Goal: Task Accomplishment & Management: Use online tool/utility

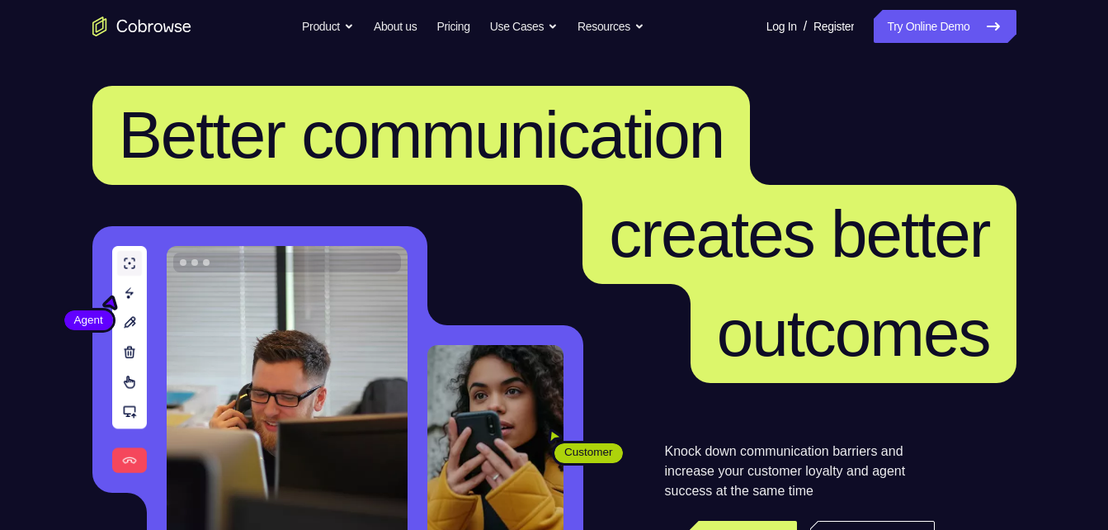
click at [953, 40] on link "Try Online Demo" at bounding box center [945, 26] width 142 height 33
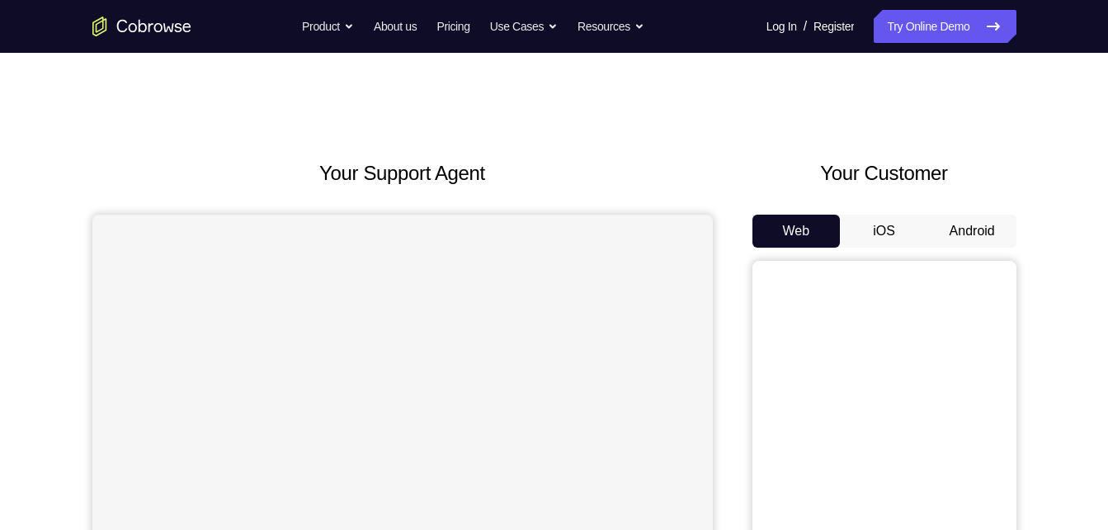
click at [1006, 234] on button "Android" at bounding box center [972, 231] width 88 height 33
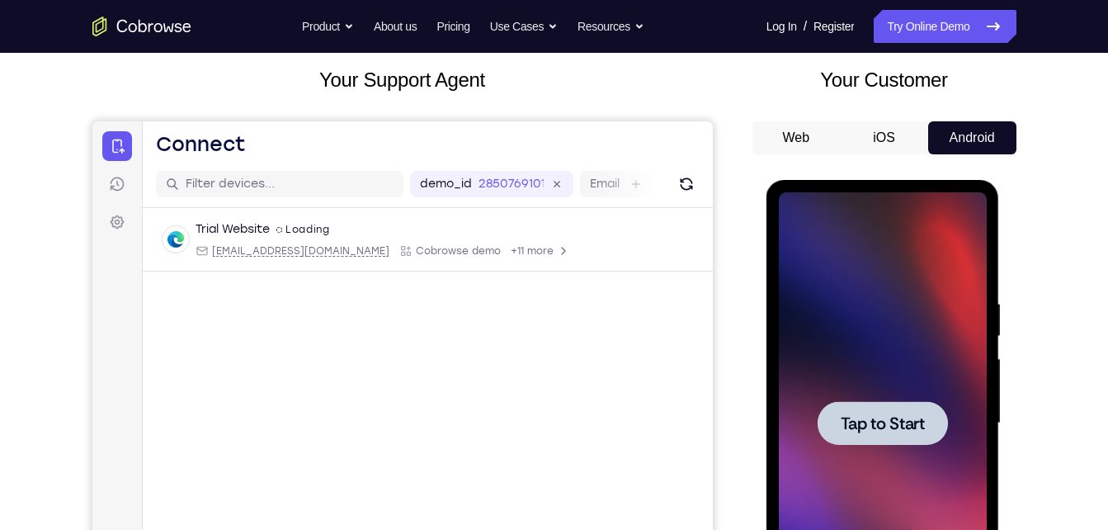
scroll to position [95, 0]
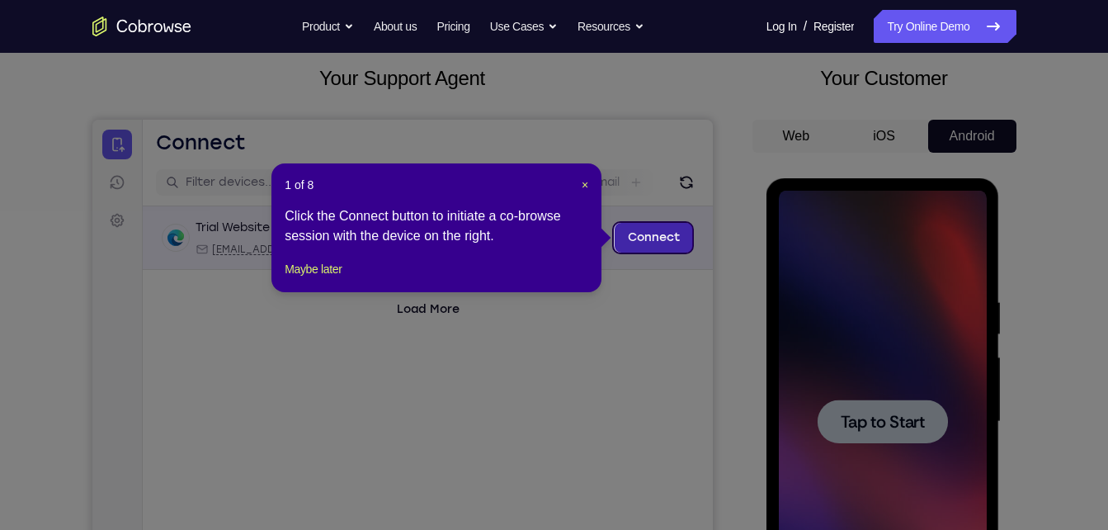
click at [630, 233] on link "Connect" at bounding box center [653, 238] width 78 height 30
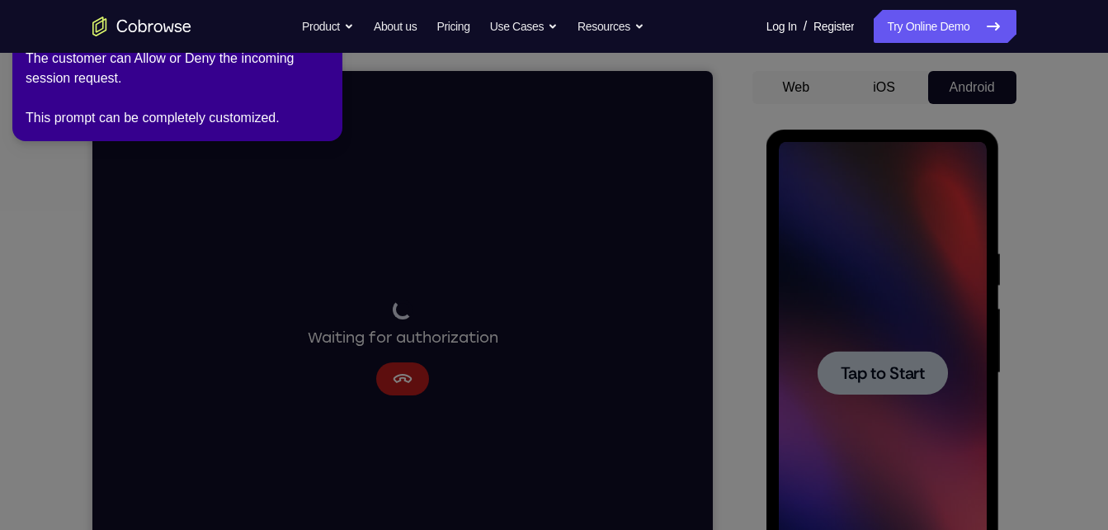
scroll to position [158, 0]
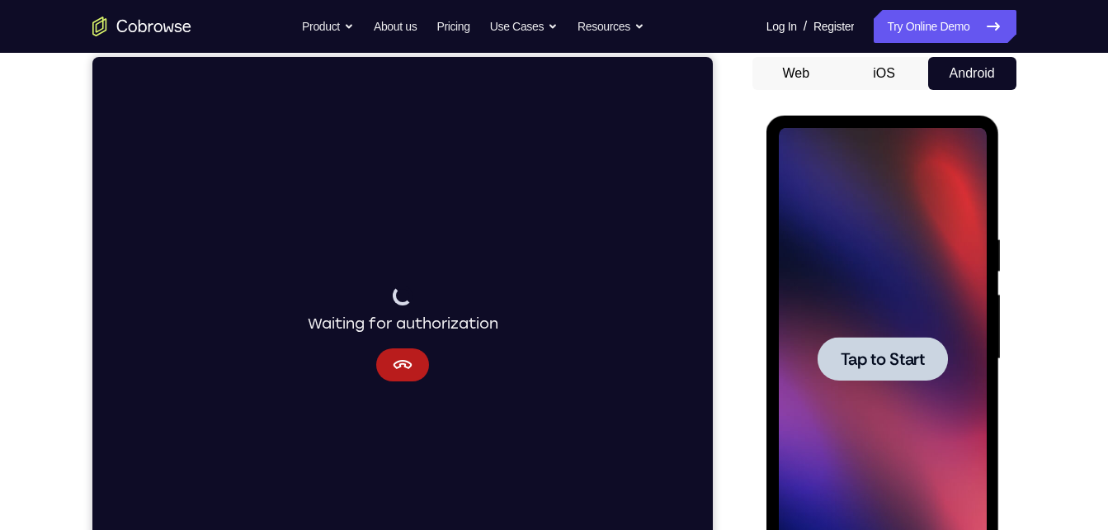
click at [843, 360] on span "Tap to Start" at bounding box center [883, 359] width 84 height 17
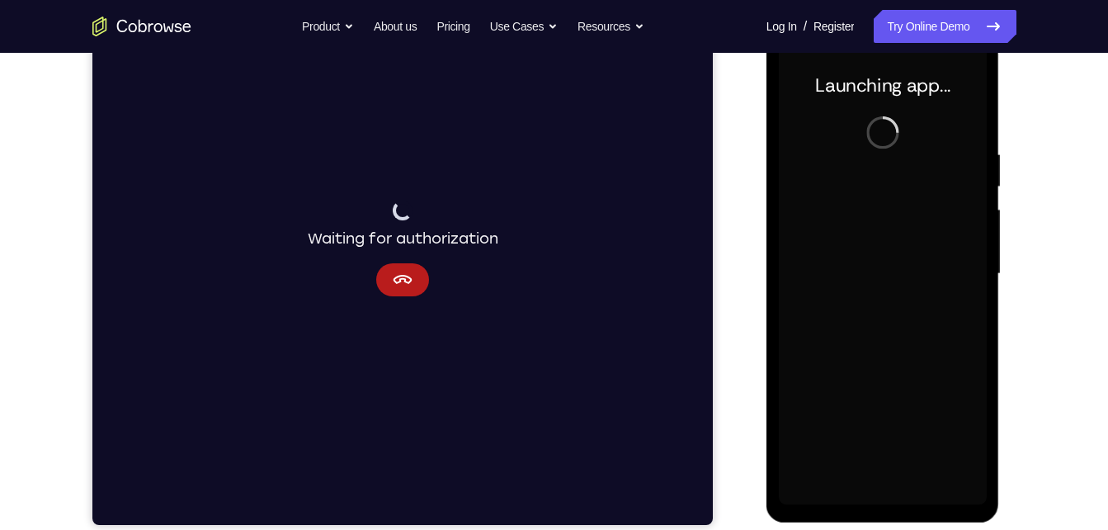
scroll to position [228, 0]
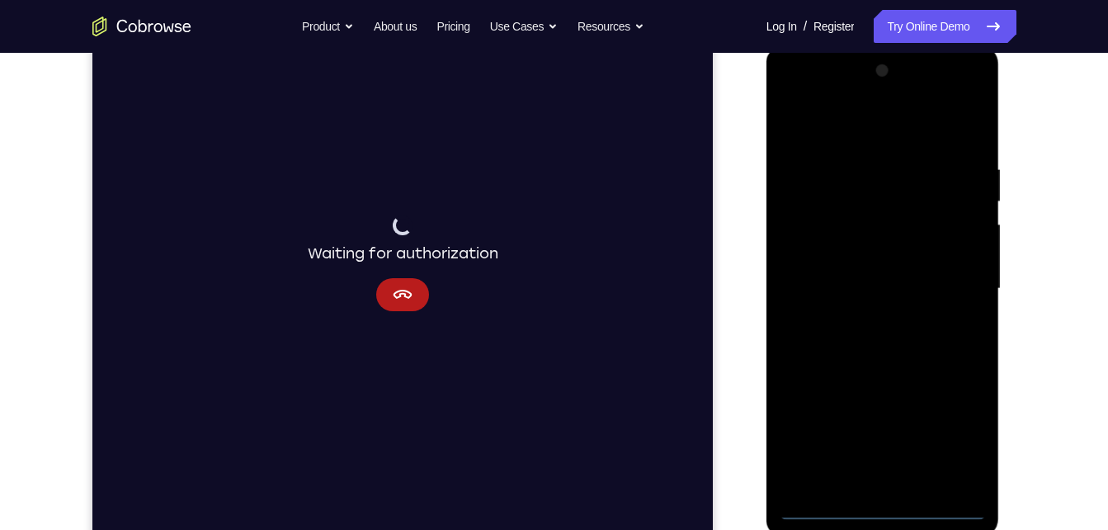
click at [881, 518] on div at bounding box center [883, 289] width 208 height 462
click at [965, 439] on div at bounding box center [883, 289] width 208 height 462
click at [904, 135] on div at bounding box center [883, 289] width 208 height 462
click at [952, 275] on div at bounding box center [883, 289] width 208 height 462
click at [866, 324] on div at bounding box center [883, 289] width 208 height 462
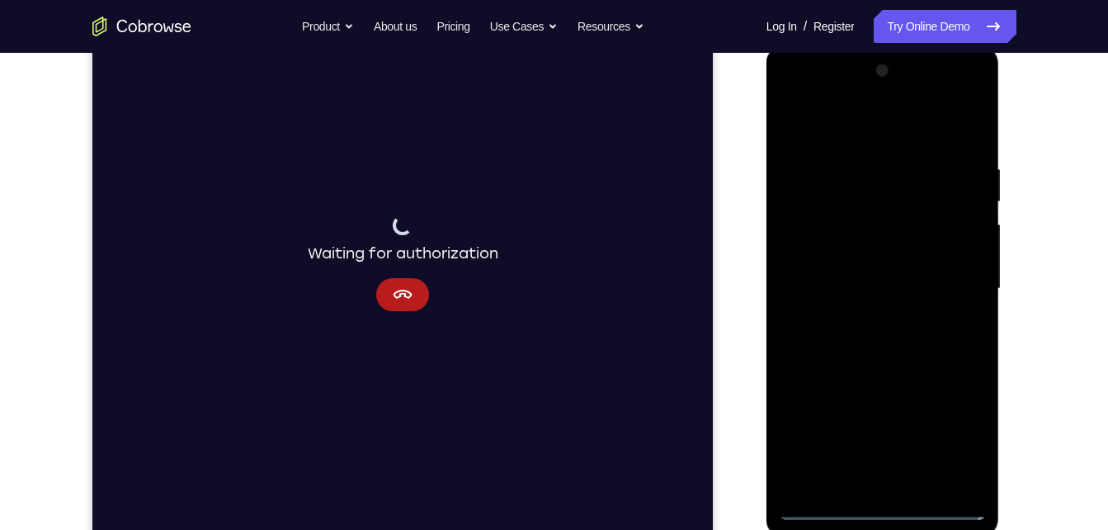
click at [871, 281] on div at bounding box center [883, 289] width 208 height 462
click at [878, 256] on div at bounding box center [883, 289] width 208 height 462
click at [873, 292] on div at bounding box center [883, 289] width 208 height 462
click at [872, 347] on div at bounding box center [883, 289] width 208 height 462
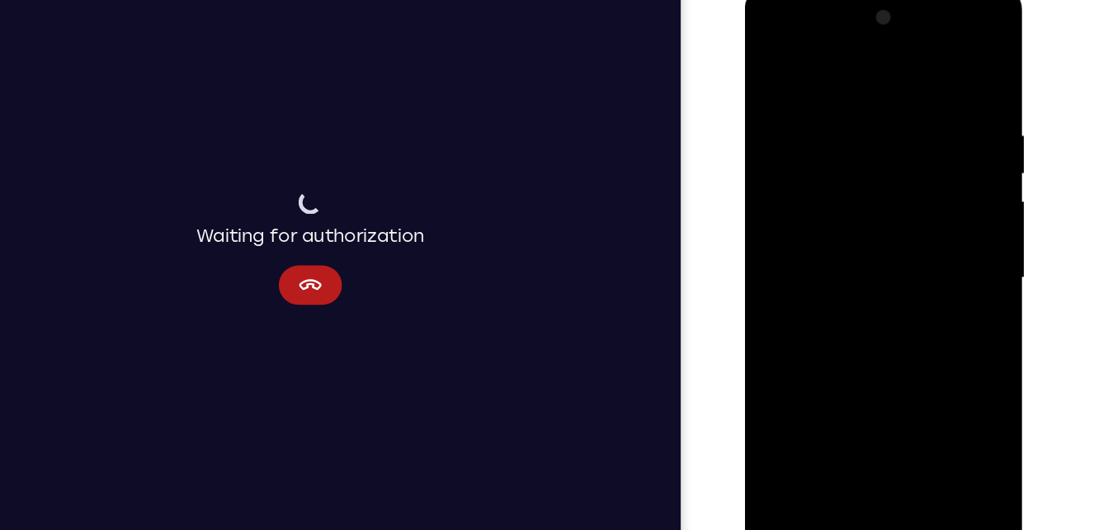
click at [851, 287] on div at bounding box center [862, 231] width 208 height 462
click at [868, 309] on div at bounding box center [862, 231] width 208 height 462
click at [905, 431] on div at bounding box center [862, 231] width 208 height 462
click at [861, 315] on div at bounding box center [862, 231] width 208 height 462
click at [777, 65] on div at bounding box center [862, 231] width 208 height 462
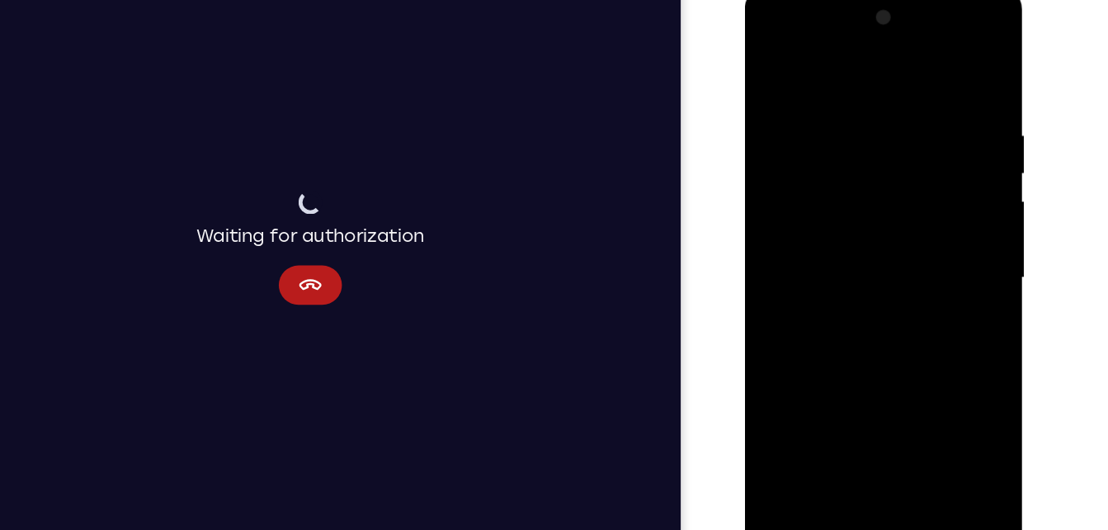
click at [848, 108] on div at bounding box center [862, 231] width 208 height 462
click at [931, 210] on div at bounding box center [862, 231] width 208 height 462
click at [945, 69] on div at bounding box center [862, 231] width 208 height 462
click at [840, 100] on div at bounding box center [862, 231] width 208 height 462
click at [942, 74] on div at bounding box center [862, 231] width 208 height 462
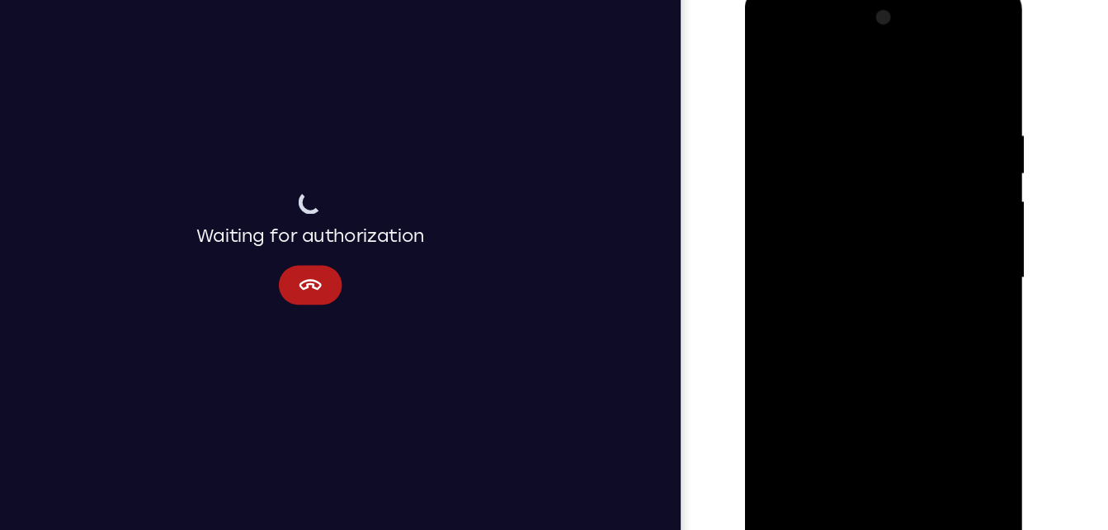
click at [900, 96] on div at bounding box center [862, 231] width 208 height 462
click at [950, 73] on div at bounding box center [862, 231] width 208 height 462
click at [943, 92] on div at bounding box center [862, 231] width 208 height 462
drag, startPoint x: 788, startPoint y: 140, endPoint x: 954, endPoint y: 181, distance: 170.7
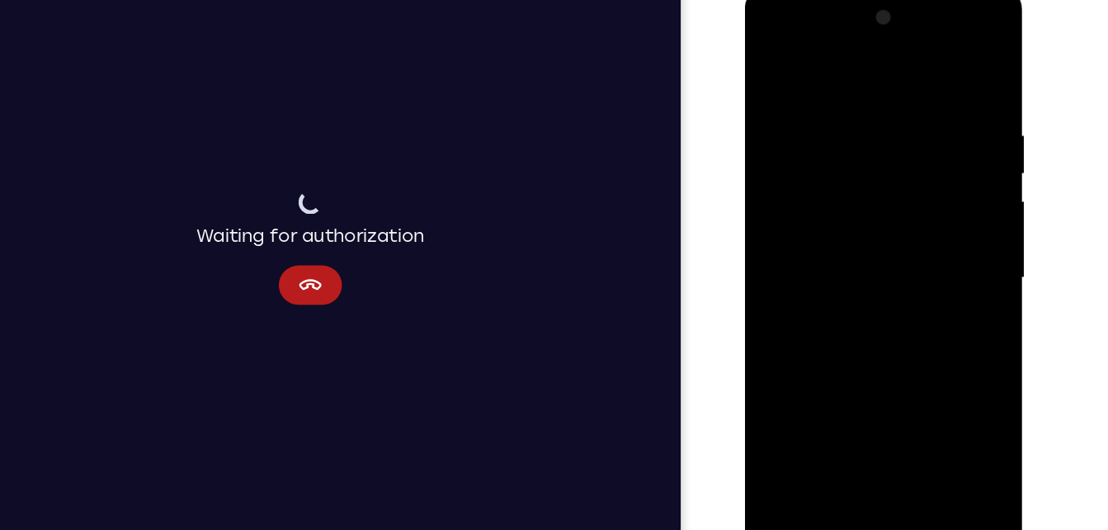
click at [954, 181] on div at bounding box center [862, 231] width 208 height 462
drag, startPoint x: 912, startPoint y: 182, endPoint x: 764, endPoint y: 207, distance: 149.9
click at [764, 207] on div at bounding box center [862, 231] width 208 height 462
drag, startPoint x: 928, startPoint y: 153, endPoint x: 817, endPoint y: 160, distance: 111.7
click at [817, 160] on div at bounding box center [862, 231] width 208 height 462
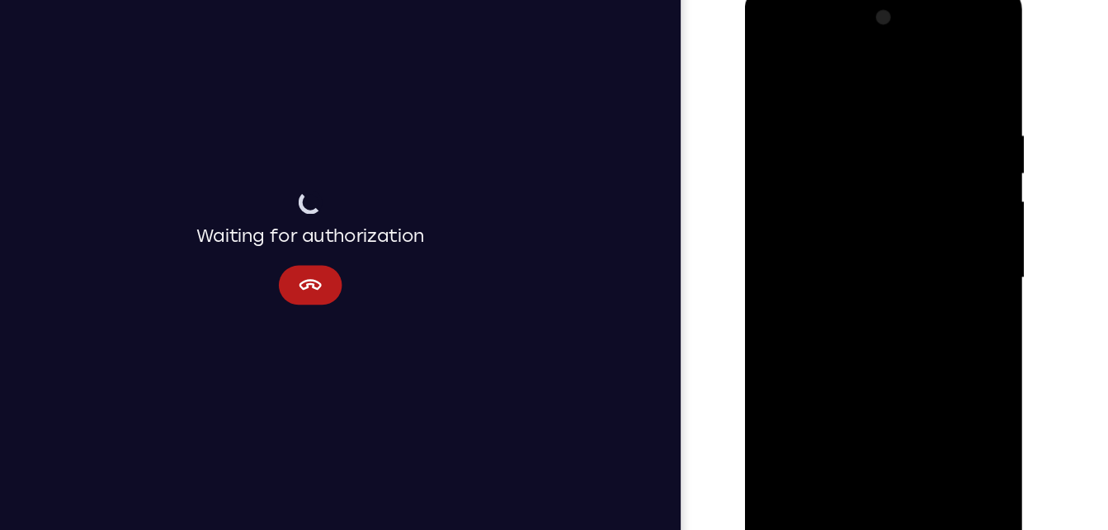
drag, startPoint x: 894, startPoint y: 200, endPoint x: 785, endPoint y: 196, distance: 109.0
click at [785, 196] on div at bounding box center [862, 231] width 208 height 462
click at [931, 241] on div at bounding box center [862, 231] width 208 height 462
click at [942, 151] on div at bounding box center [862, 231] width 208 height 462
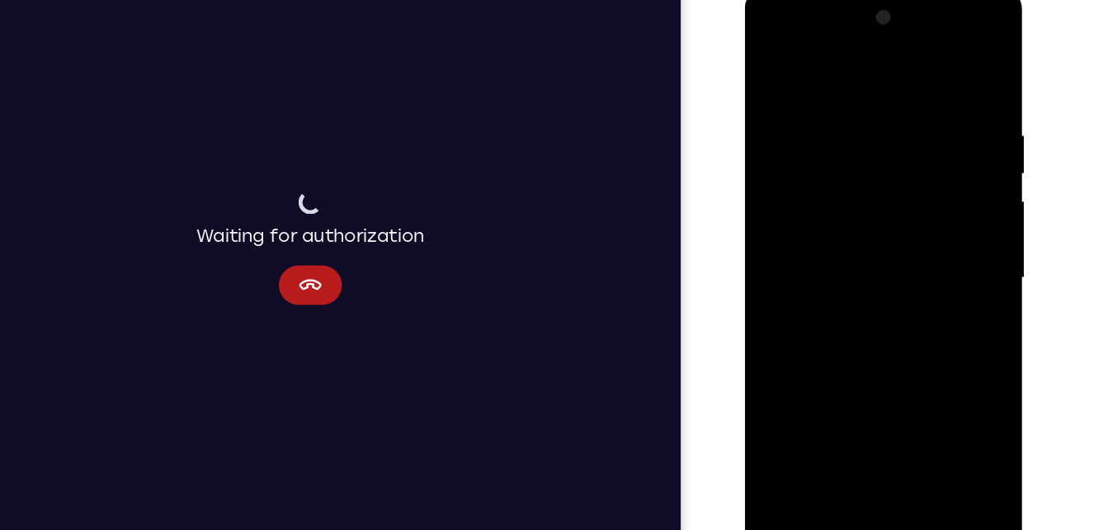
click at [942, 151] on div at bounding box center [862, 231] width 208 height 462
drag, startPoint x: 829, startPoint y: 176, endPoint x: 985, endPoint y: 188, distance: 156.5
click at [980, 188] on html "Online web based iOS Simulators and Android Emulators. Run iPhone, iPad, Mobile…" at bounding box center [862, 235] width 235 height 495
click at [946, 71] on div at bounding box center [862, 231] width 208 height 462
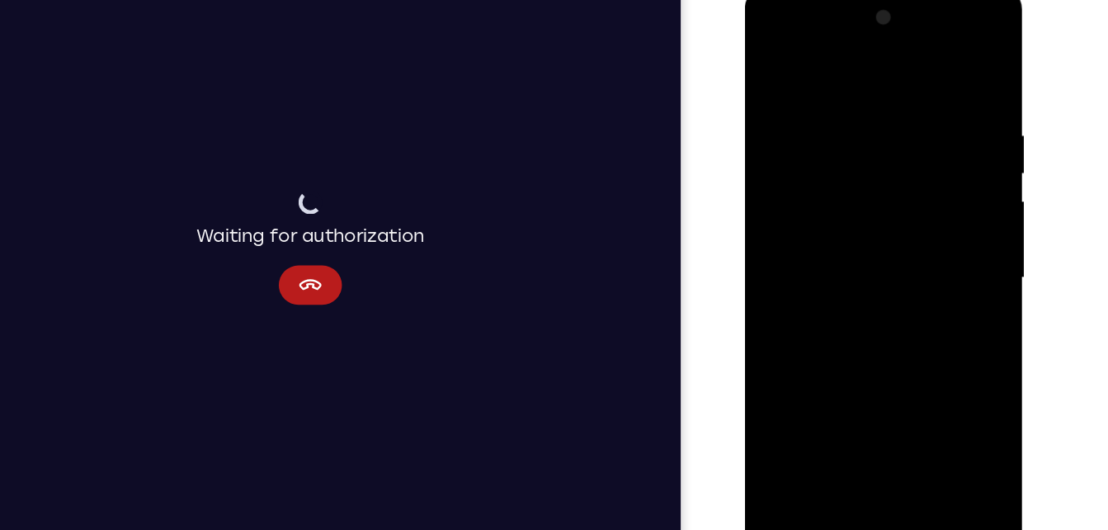
drag, startPoint x: 857, startPoint y: 173, endPoint x: 878, endPoint y: 476, distance: 303.6
click at [878, 476] on div at bounding box center [862, 234] width 234 height 492
click at [897, 426] on div at bounding box center [862, 231] width 208 height 462
click at [777, 64] on div at bounding box center [862, 231] width 208 height 462
click at [827, 421] on div at bounding box center [862, 231] width 208 height 462
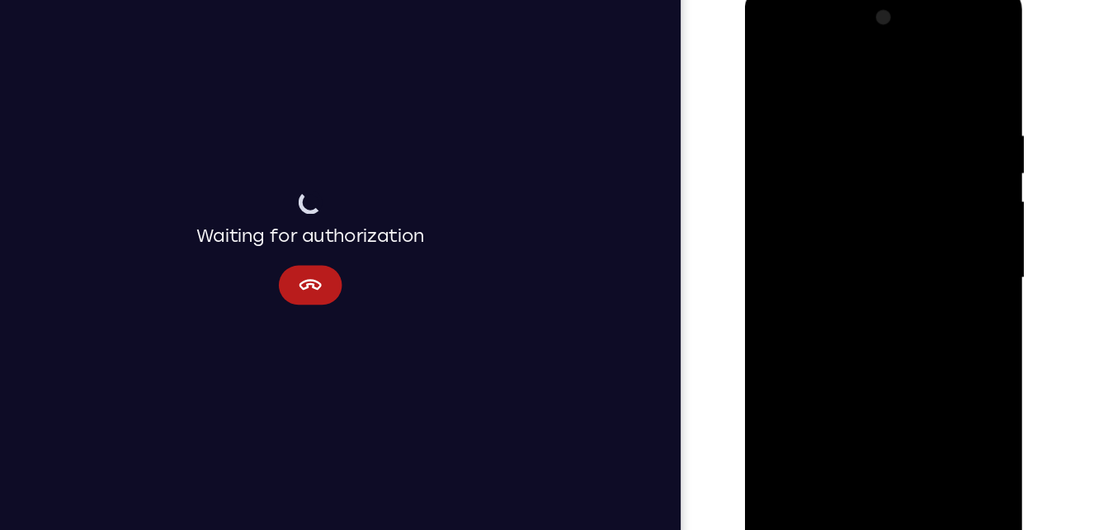
click at [862, 70] on div at bounding box center [862, 231] width 208 height 462
click at [950, 112] on div at bounding box center [862, 231] width 208 height 462
click at [942, 67] on div at bounding box center [862, 231] width 208 height 462
click at [785, 430] on div at bounding box center [862, 231] width 208 height 462
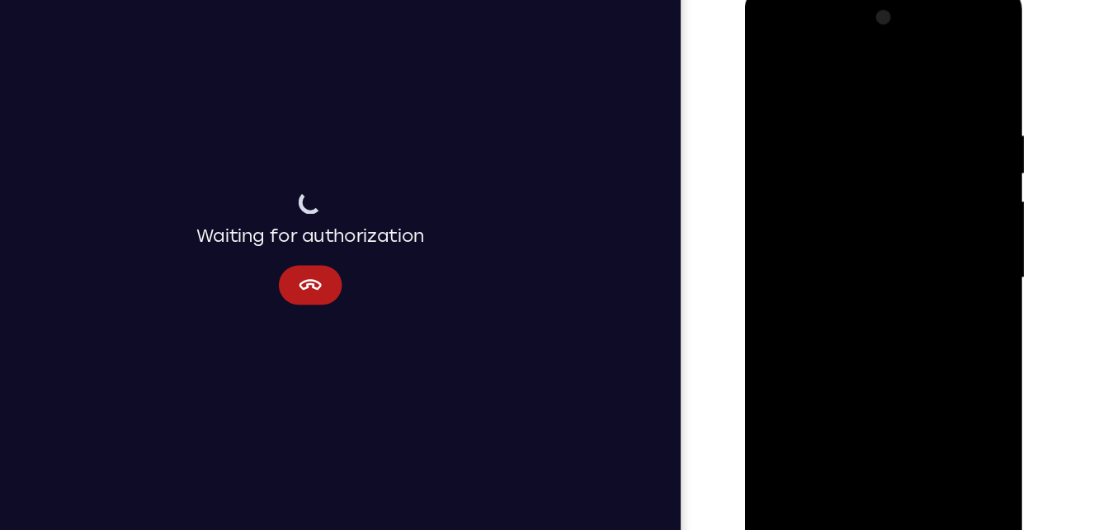
click at [952, 196] on div at bounding box center [862, 231] width 208 height 462
click at [772, 196] on div at bounding box center [862, 231] width 208 height 462
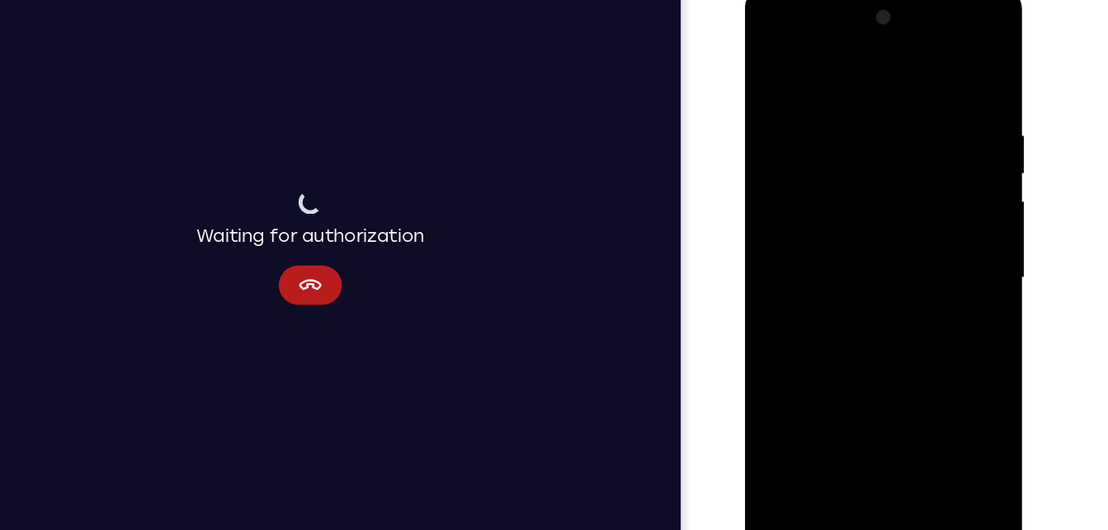
drag, startPoint x: 845, startPoint y: 172, endPoint x: 913, endPoint y: 459, distance: 295.1
click at [913, 459] on div at bounding box center [862, 231] width 208 height 462
click at [782, 421] on div at bounding box center [862, 231] width 208 height 462
click at [900, 108] on div at bounding box center [862, 231] width 208 height 462
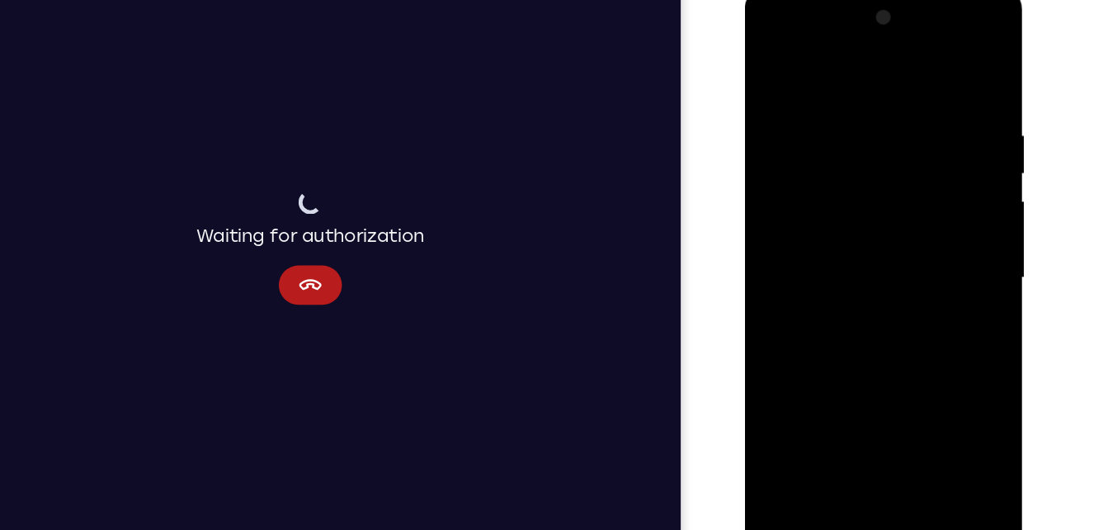
click at [929, 423] on div at bounding box center [862, 231] width 208 height 462
click at [923, 417] on div at bounding box center [862, 231] width 208 height 462
click at [947, 71] on div at bounding box center [862, 231] width 208 height 462
drag, startPoint x: 903, startPoint y: 171, endPoint x: 942, endPoint y: 476, distance: 307.9
click at [942, 476] on div at bounding box center [862, 234] width 234 height 492
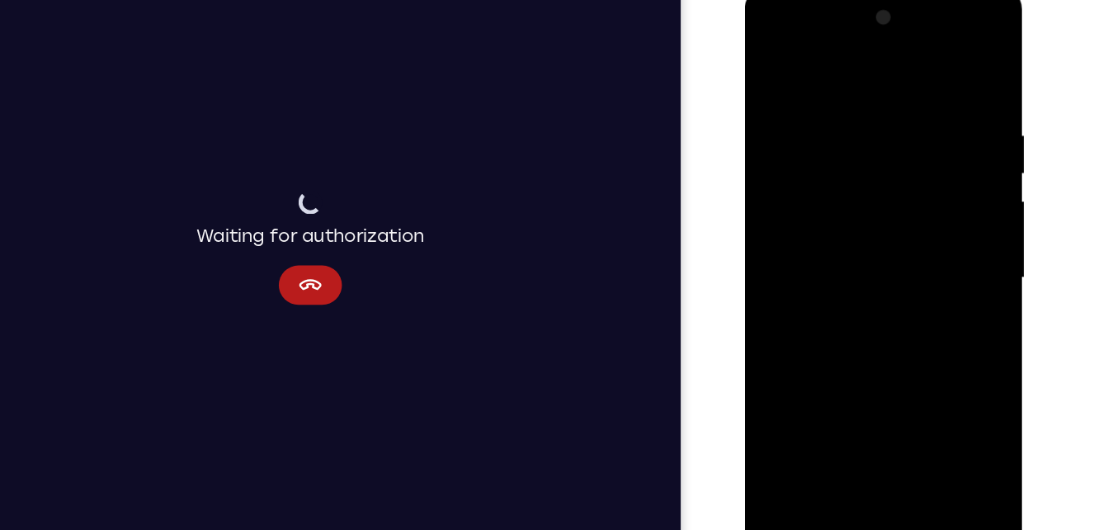
click at [785, 425] on div at bounding box center [862, 231] width 208 height 462
click at [824, 429] on div at bounding box center [862, 231] width 208 height 462
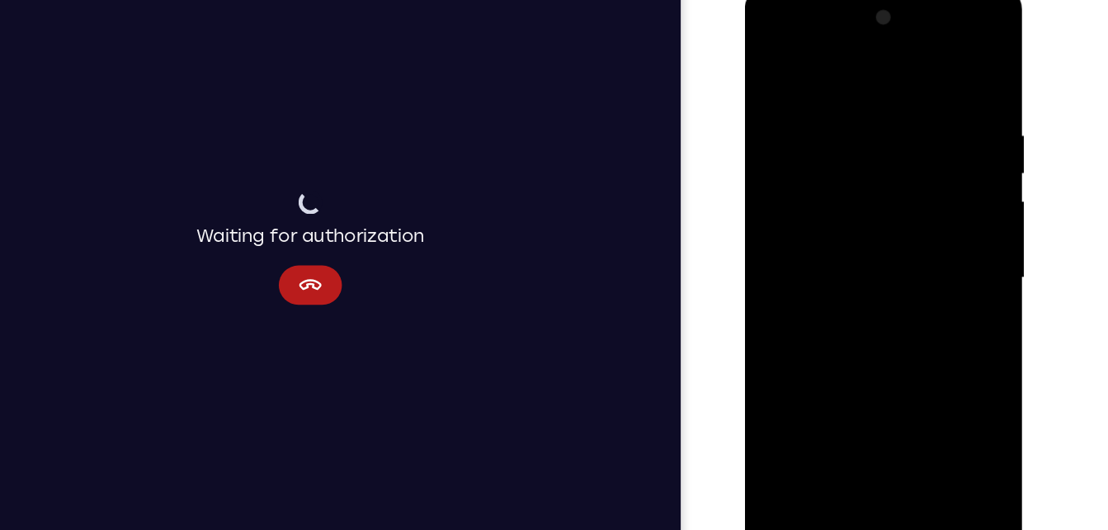
click at [857, 66] on div at bounding box center [862, 231] width 208 height 462
click at [947, 67] on div at bounding box center [862, 231] width 208 height 462
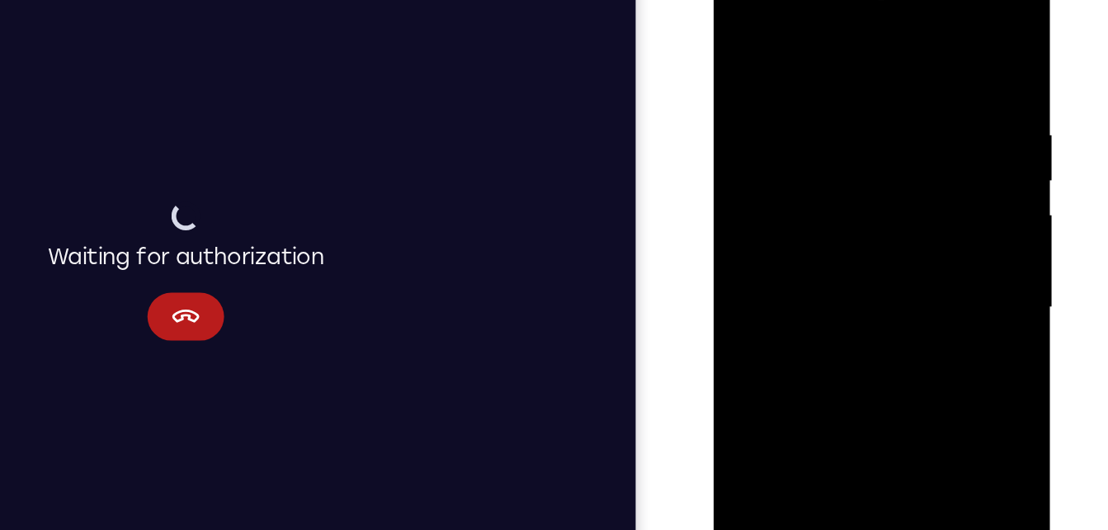
click at [841, 79] on div at bounding box center [829, 198] width 208 height 462
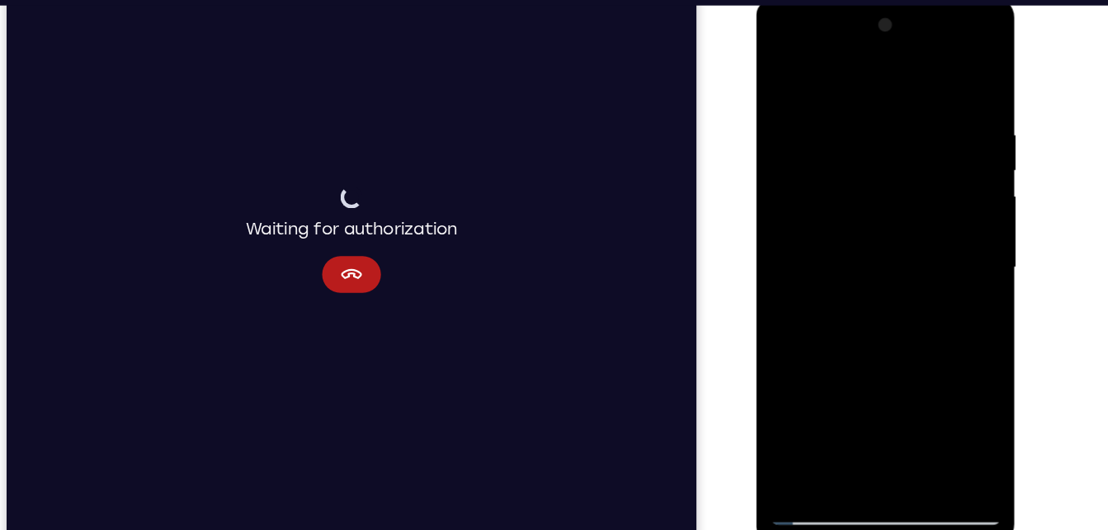
scroll to position [224, 0]
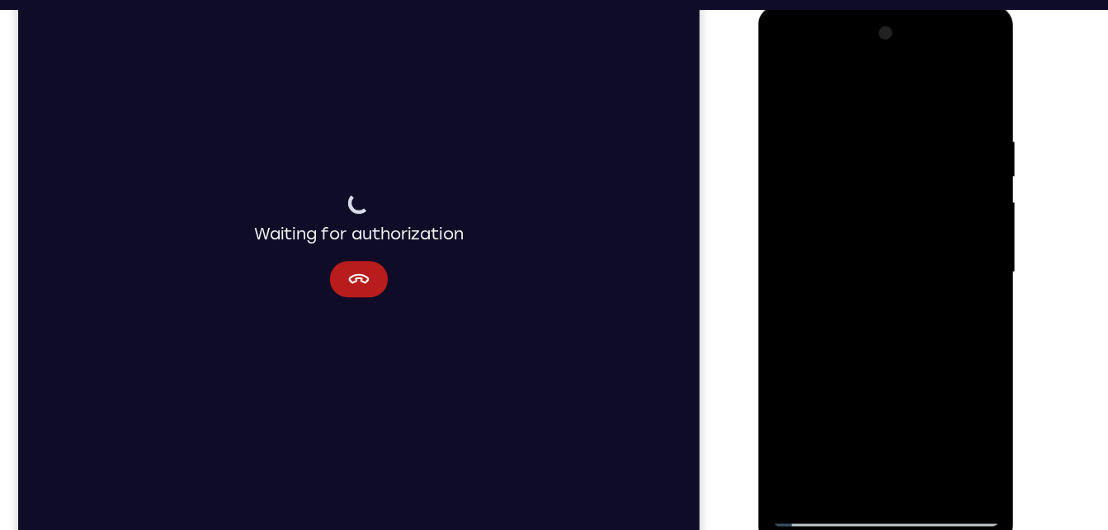
click at [785, 81] on div at bounding box center [875, 248] width 208 height 462
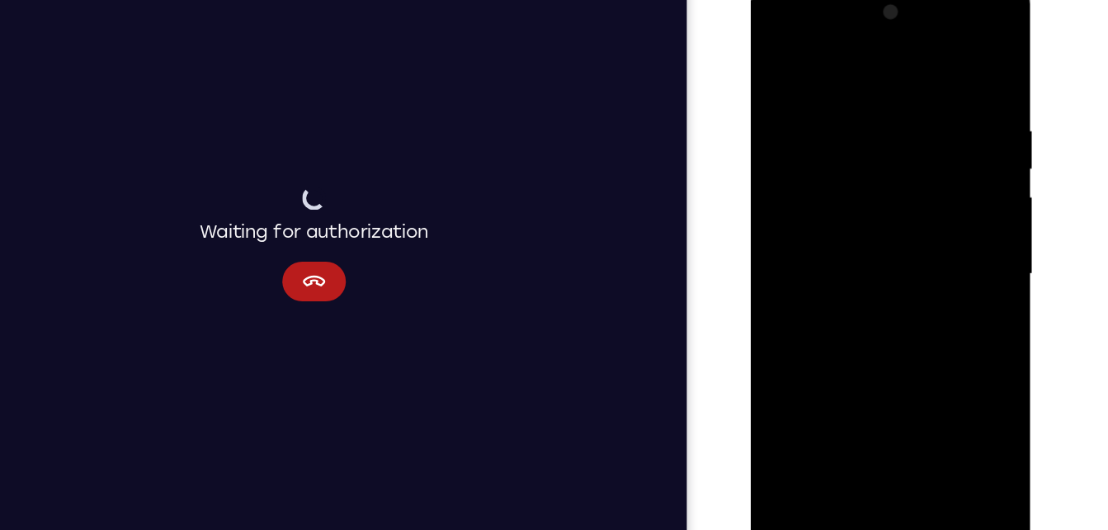
drag, startPoint x: 900, startPoint y: 342, endPoint x: 906, endPoint y: 161, distance: 181.6
click at [906, 161] on div at bounding box center [868, 226] width 208 height 462
drag, startPoint x: 895, startPoint y: 295, endPoint x: 909, endPoint y: 197, distance: 98.5
click at [909, 197] on div at bounding box center [868, 226] width 208 height 462
drag, startPoint x: 881, startPoint y: 254, endPoint x: 914, endPoint y: 154, distance: 105.2
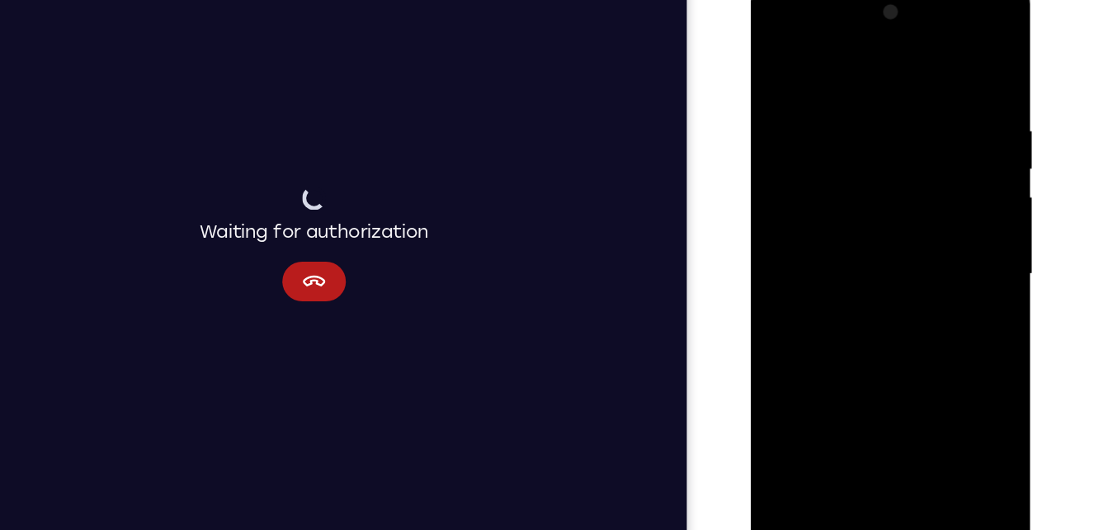
click at [914, 154] on div at bounding box center [868, 226] width 208 height 462
drag, startPoint x: 857, startPoint y: 271, endPoint x: 901, endPoint y: 181, distance: 100.0
click at [901, 181] on div at bounding box center [868, 226] width 208 height 462
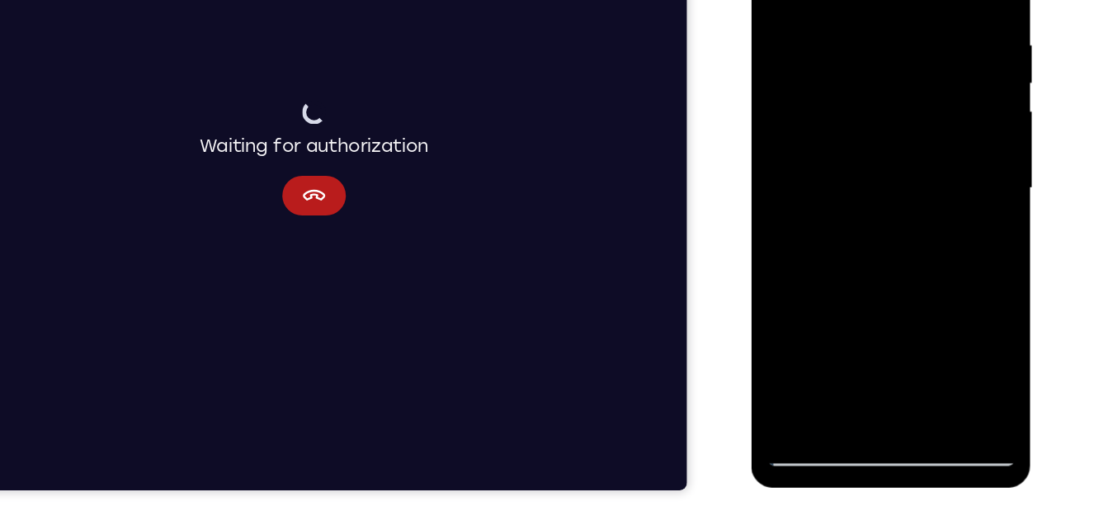
scroll to position [272, 0]
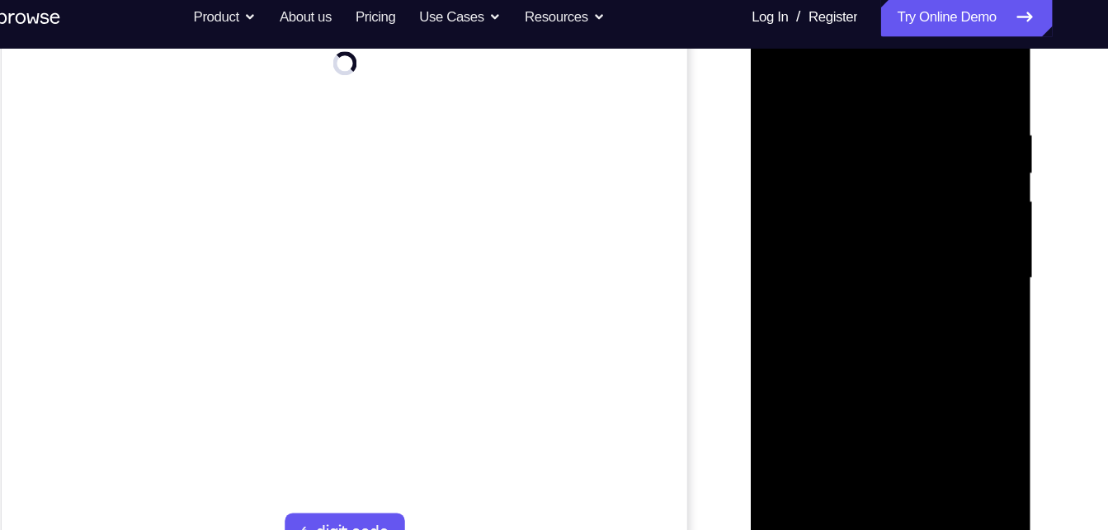
click at [788, 428] on div at bounding box center [868, 230] width 208 height 462
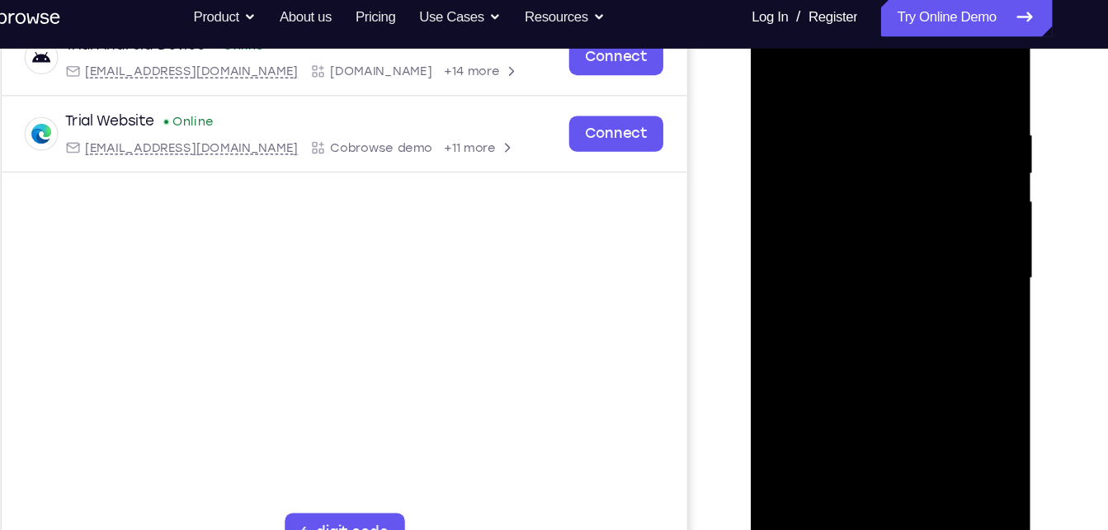
drag, startPoint x: 873, startPoint y: 373, endPoint x: 838, endPoint y: 214, distance: 163.0
click at [838, 214] on div at bounding box center [868, 230] width 208 height 462
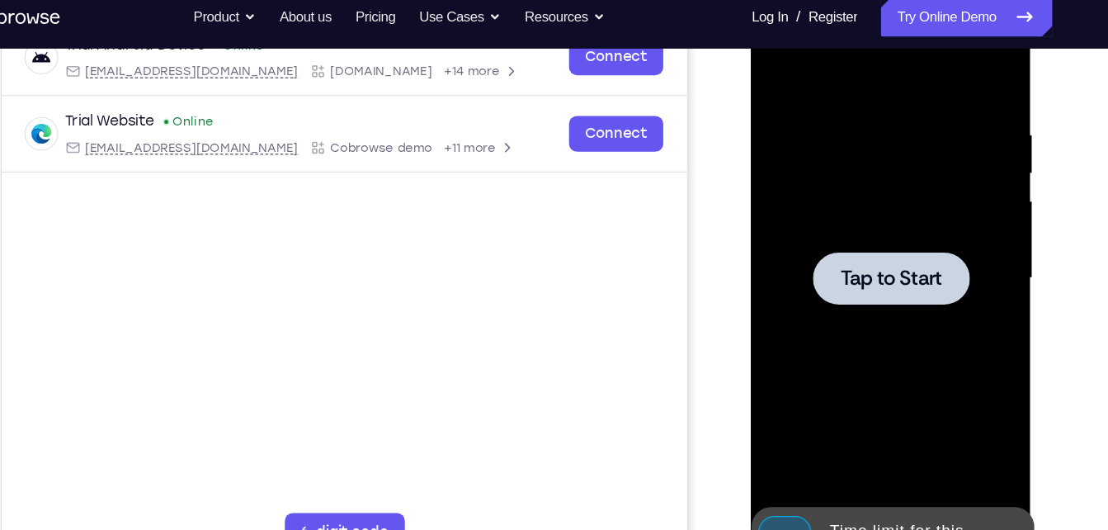
drag, startPoint x: 872, startPoint y: 262, endPoint x: 852, endPoint y: 187, distance: 77.9
click at [852, 187] on div at bounding box center [868, 230] width 208 height 462
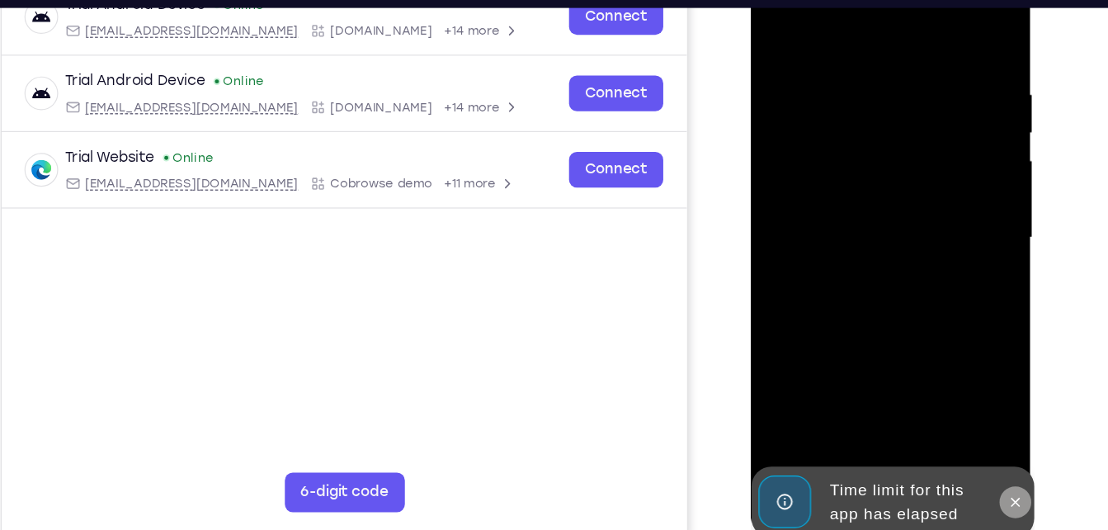
click at [979, 414] on button at bounding box center [971, 408] width 26 height 26
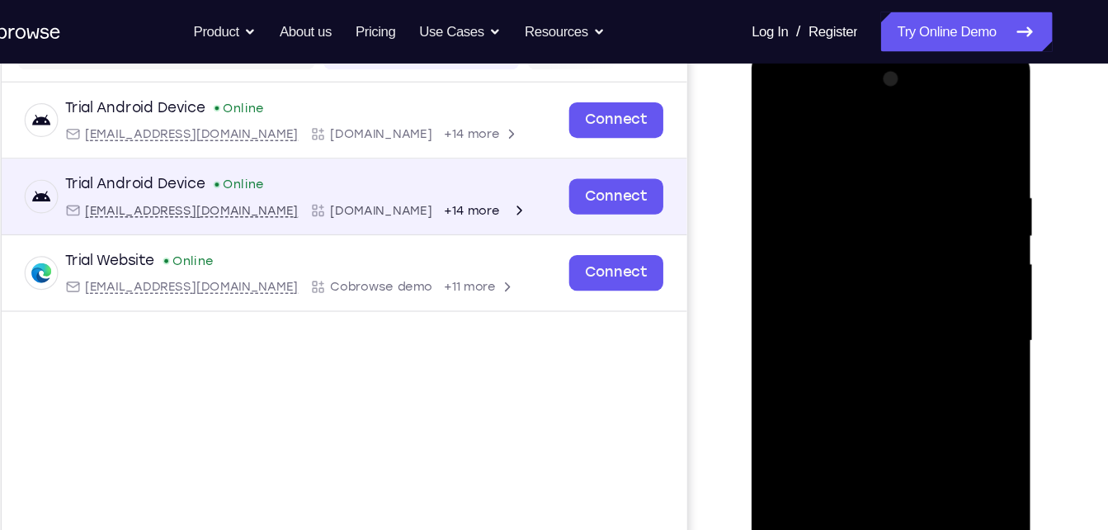
scroll to position [208, 0]
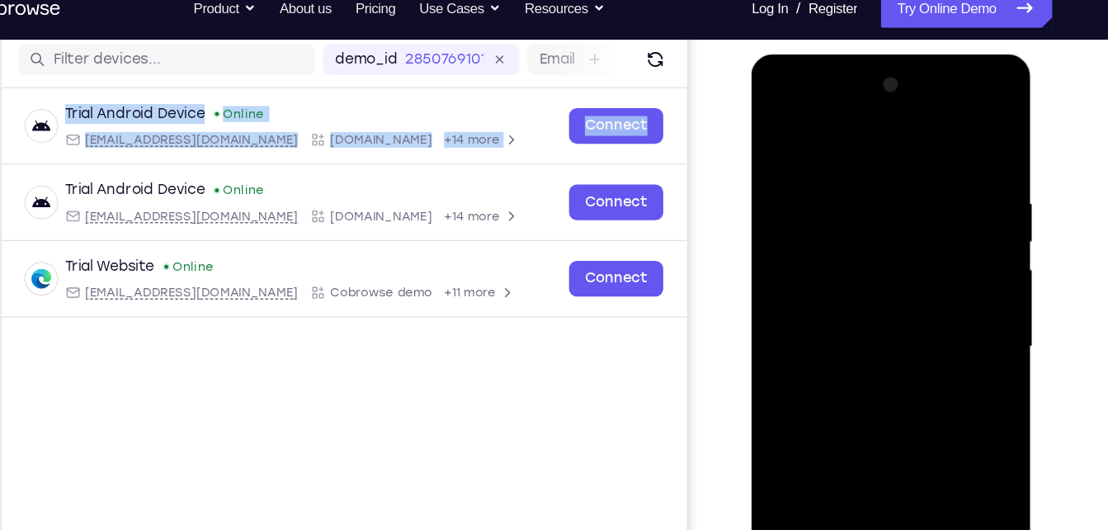
drag, startPoint x: 557, startPoint y: 182, endPoint x: 581, endPoint y: 53, distance: 131.8
click at [562, 53] on html "Skip to main content Connect Sessions Settings Open main menu Connect demo_id 2…" at bounding box center [251, 260] width 621 height 553
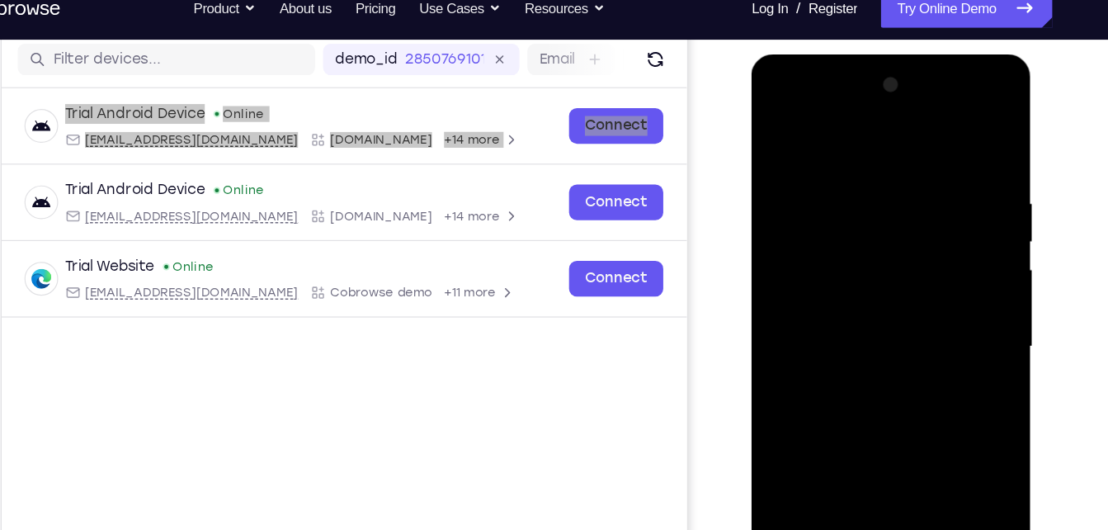
drag, startPoint x: 640, startPoint y: 68, endPoint x: 751, endPoint y: 180, distance: 157.6
click at [751, 180] on div "Your Support Agent Your Customer Web iOS Android" at bounding box center [554, 255] width 924 height 610
click at [734, 165] on div "Your Support Agent Your Customer Web iOS Android" at bounding box center [554, 255] width 924 height 610
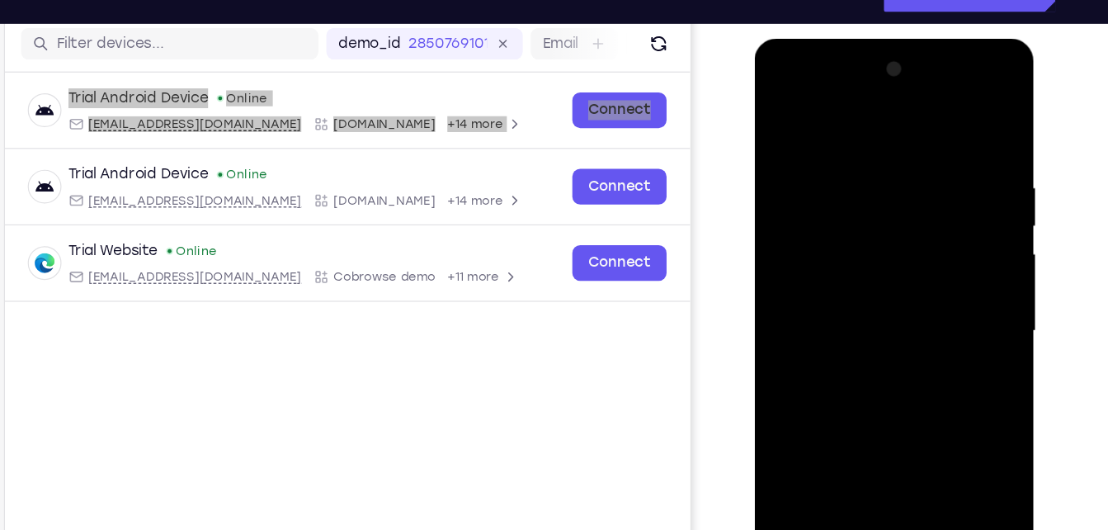
drag, startPoint x: 803, startPoint y: 290, endPoint x: 801, endPoint y: 303, distance: 13.4
click at [801, 303] on div at bounding box center [871, 281] width 208 height 462
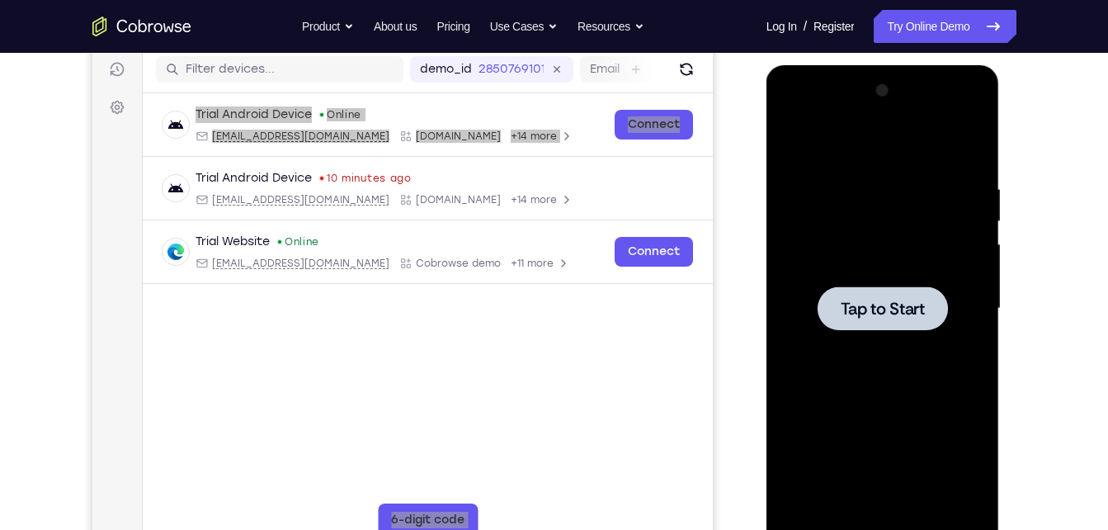
drag, startPoint x: 827, startPoint y: 291, endPoint x: 705, endPoint y: 187, distance: 160.4
click at [767, 187] on html "Online web based iOS Simulators and Android Emulators. Run iPhone, iPad, Mobile…" at bounding box center [884, 312] width 235 height 495
click at [725, 137] on div "Your Support Agent Your Customer Web iOS Android" at bounding box center [554, 255] width 924 height 610
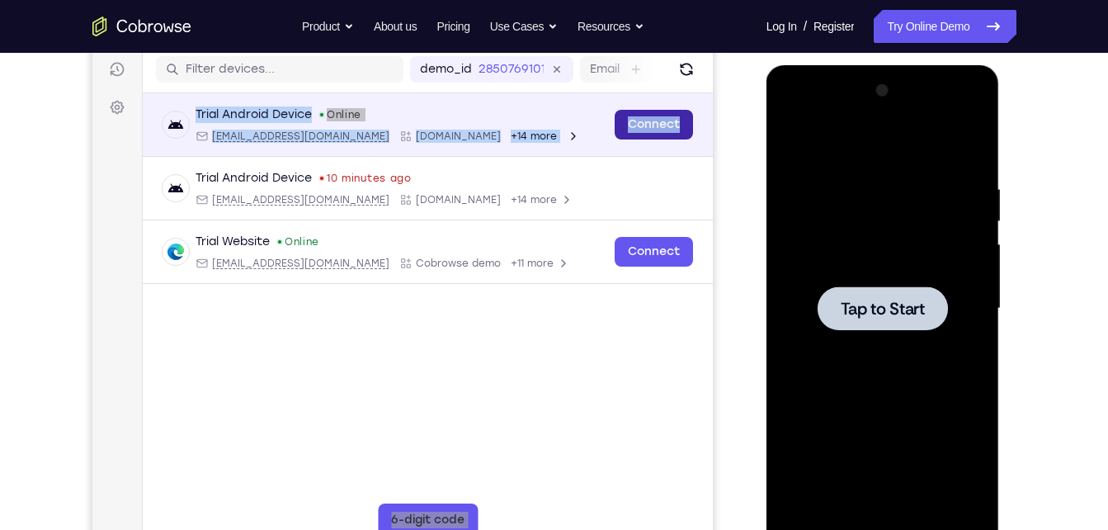
click at [663, 115] on link "Connect" at bounding box center [653, 125] width 78 height 30
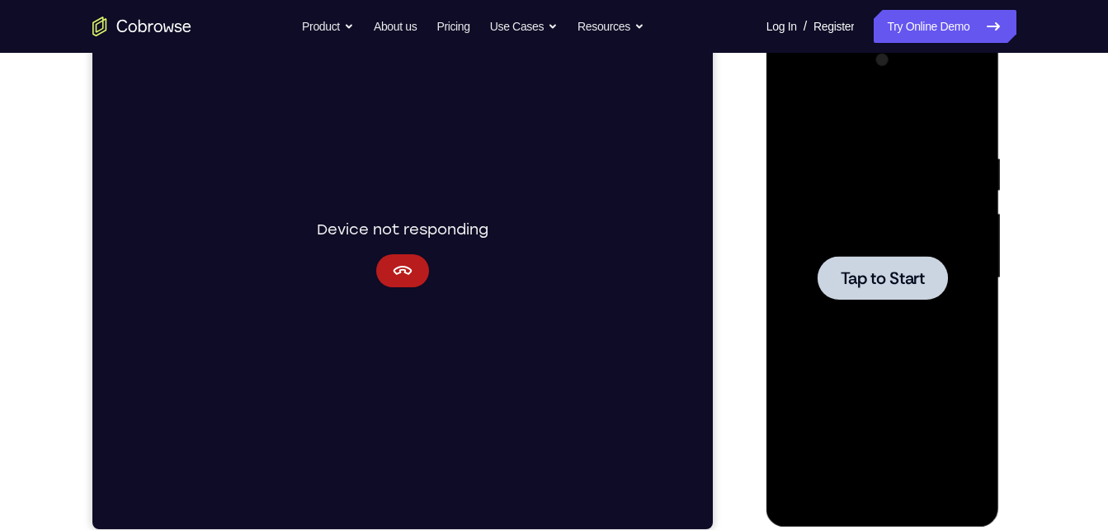
scroll to position [248, 0]
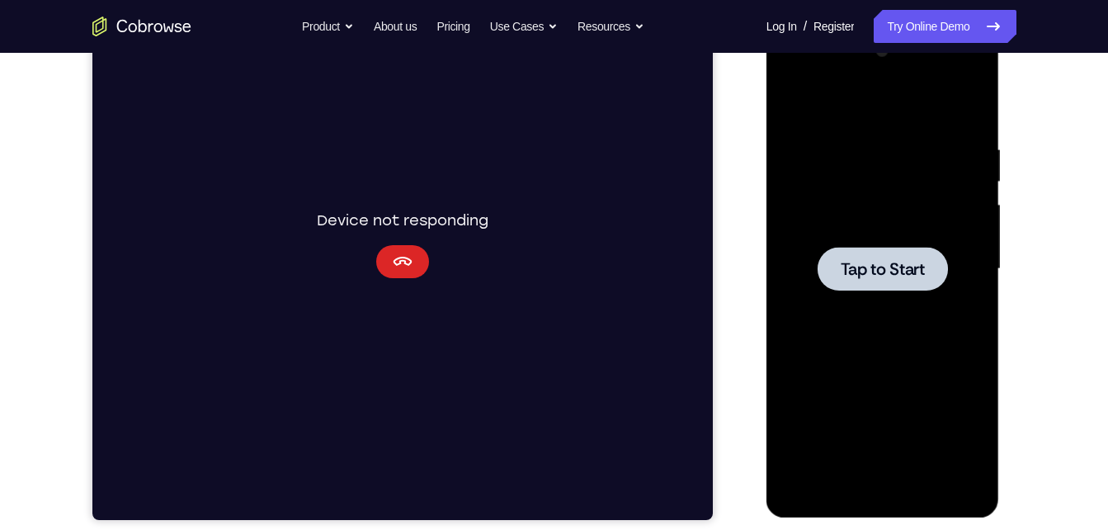
click at [401, 262] on icon "Cancel" at bounding box center [402, 262] width 20 height 20
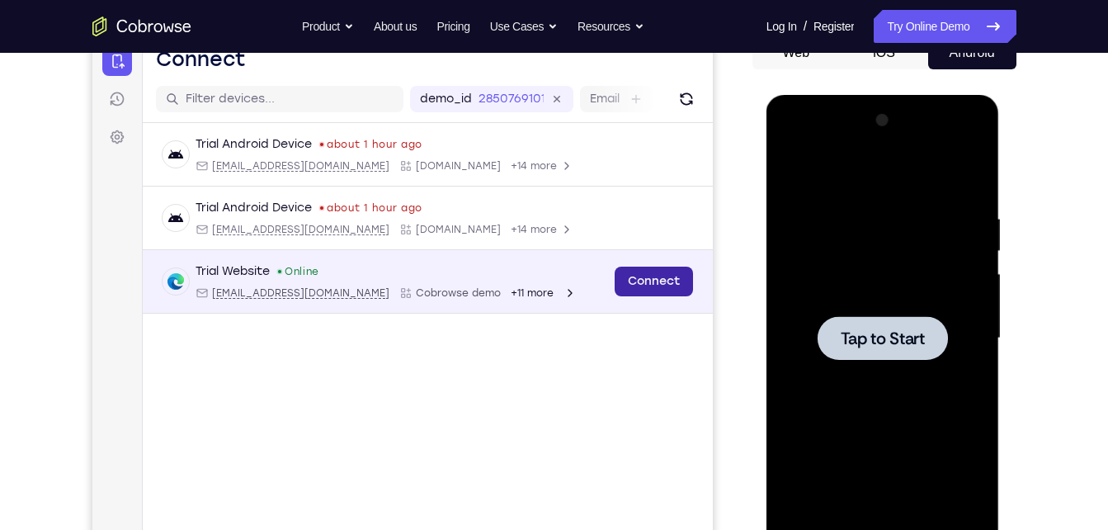
scroll to position [177, 0]
click at [644, 276] on link "Connect" at bounding box center [653, 282] width 78 height 30
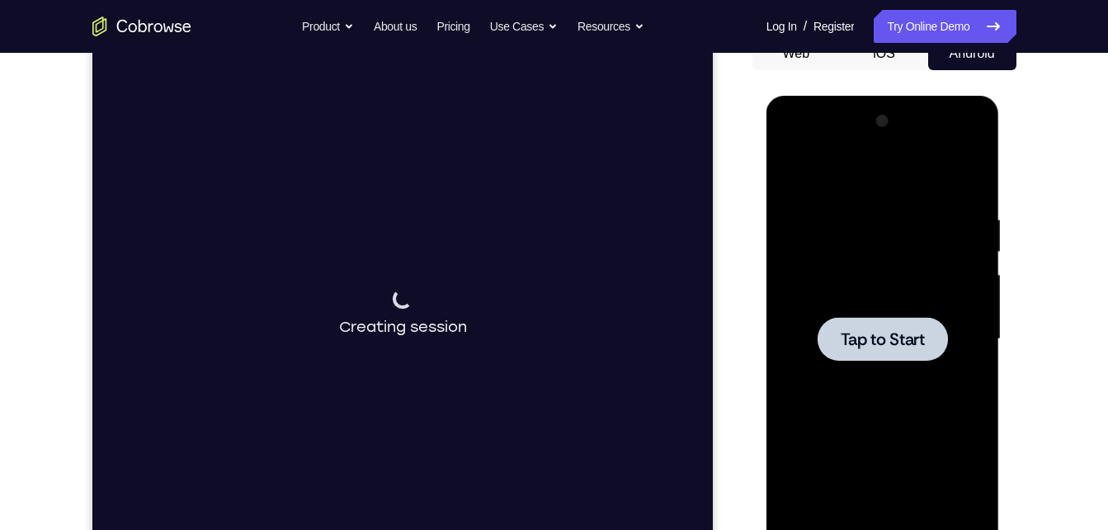
click at [912, 341] on span "Tap to Start" at bounding box center [883, 339] width 84 height 17
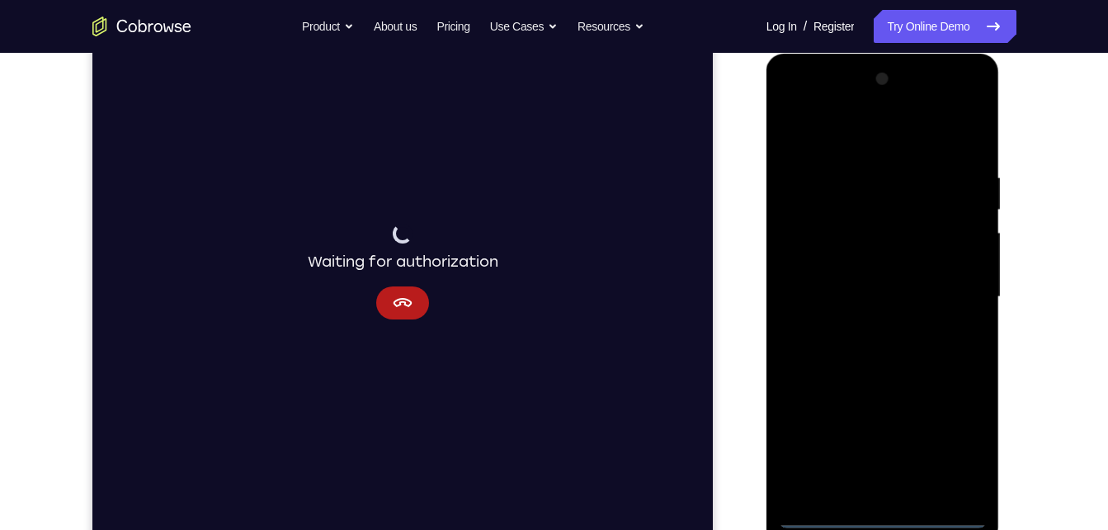
scroll to position [220, 0]
drag, startPoint x: 112, startPoint y: 460, endPoint x: 744, endPoint y: 486, distance: 631.9
click at [744, 486] on div "Your Support Agent Your Customer Web iOS Android" at bounding box center [554, 243] width 924 height 610
click at [940, 457] on div at bounding box center [883, 296] width 208 height 462
click at [951, 451] on div at bounding box center [883, 296] width 208 height 462
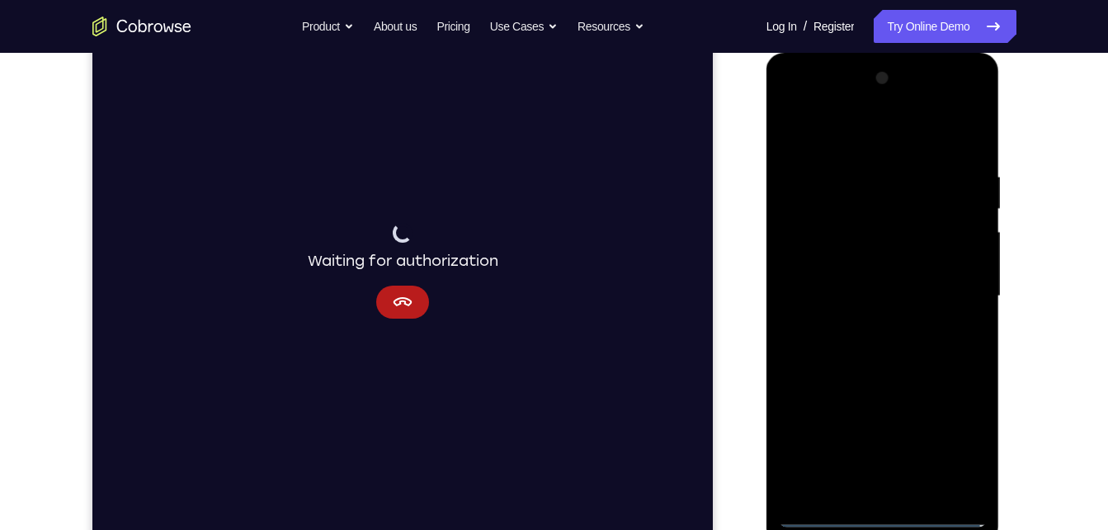
click at [880, 144] on div at bounding box center [883, 296] width 208 height 462
click at [952, 293] on div at bounding box center [883, 296] width 208 height 462
click at [867, 332] on div at bounding box center [883, 296] width 208 height 462
click at [842, 283] on div at bounding box center [883, 296] width 208 height 462
click at [819, 229] on div at bounding box center [883, 296] width 208 height 462
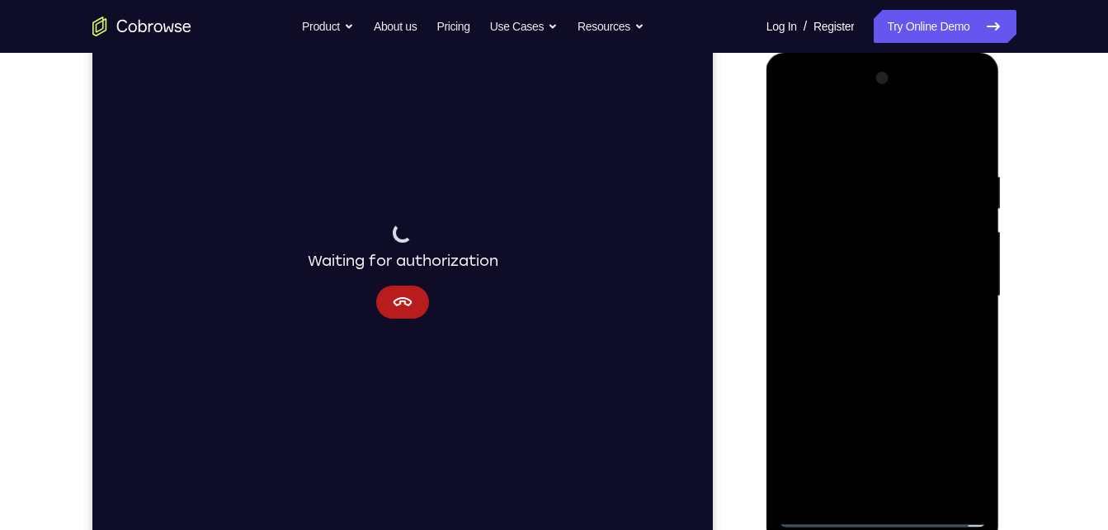
click at [823, 260] on div at bounding box center [883, 296] width 208 height 462
click at [844, 295] on div at bounding box center [883, 296] width 208 height 462
click at [895, 378] on div at bounding box center [883, 296] width 208 height 462
click at [928, 489] on div at bounding box center [883, 296] width 208 height 462
click at [863, 386] on div at bounding box center [883, 296] width 208 height 462
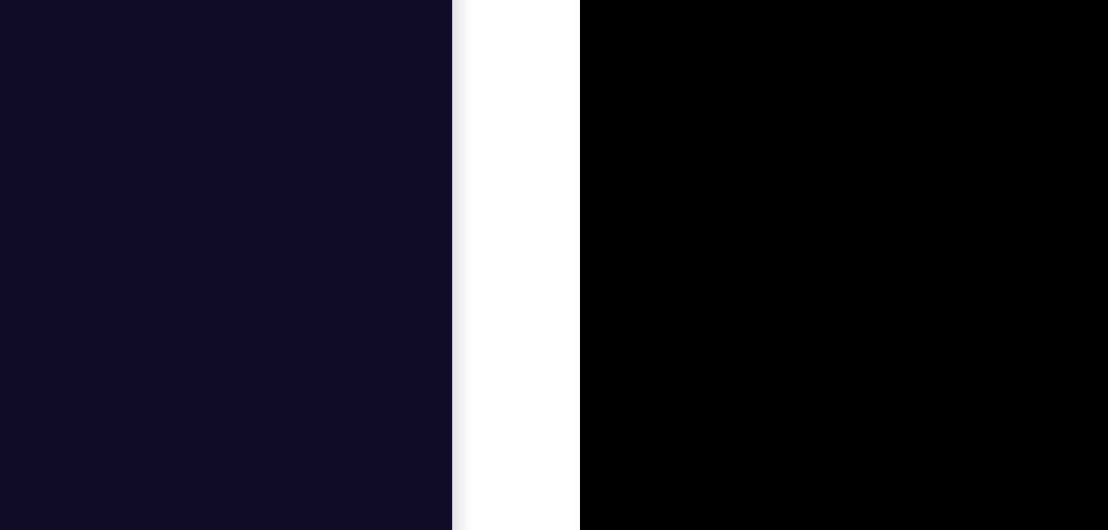
click at [725, 0] on div at bounding box center [697, 55] width 208 height 462
click at [772, 0] on div at bounding box center [697, 55] width 208 height 462
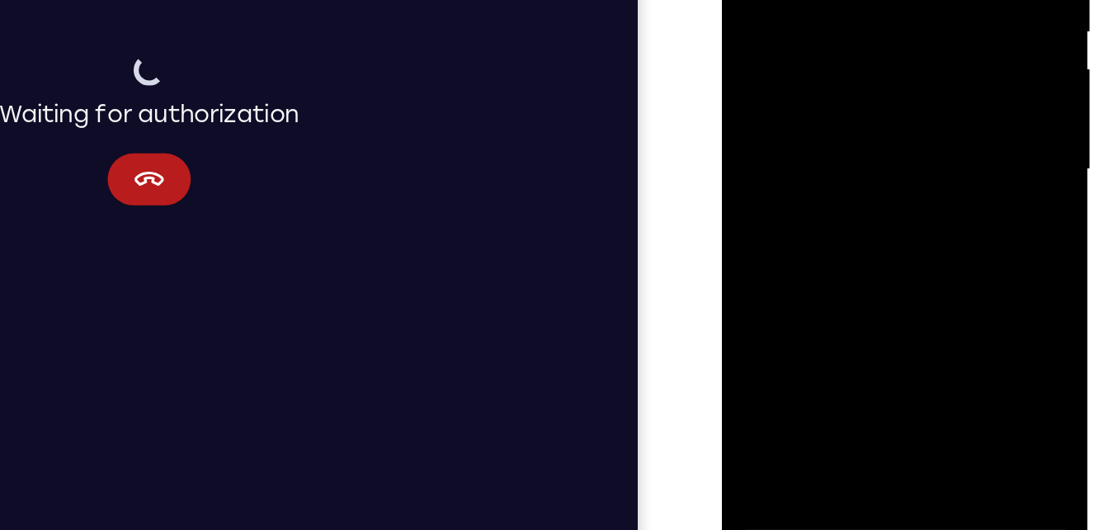
click at [844, 211] on div at bounding box center [838, 30] width 208 height 462
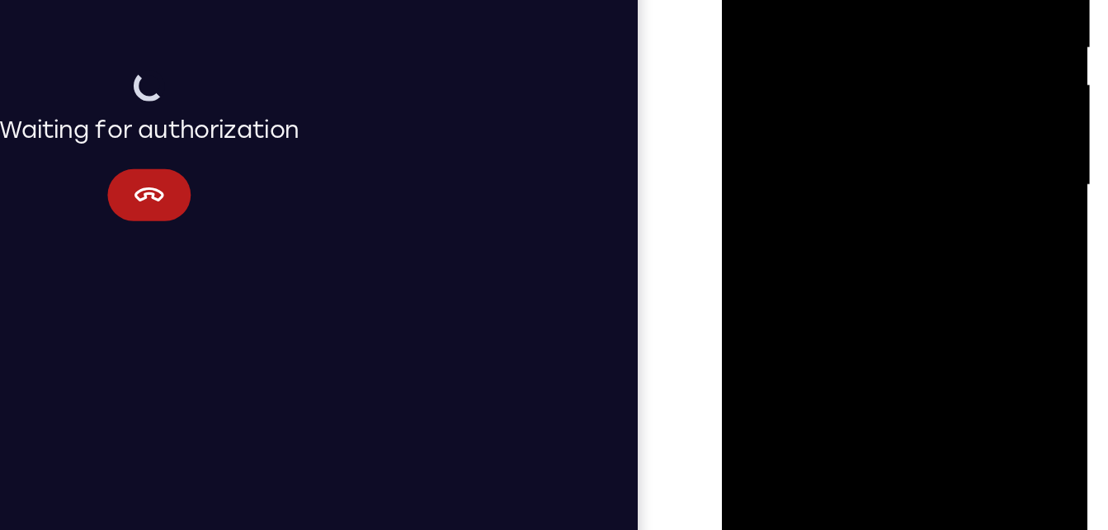
click at [793, 239] on div at bounding box center [838, 46] width 208 height 462
click at [882, 138] on div at bounding box center [838, 46] width 208 height 462
click at [751, 68] on div at bounding box center [838, 46] width 208 height 462
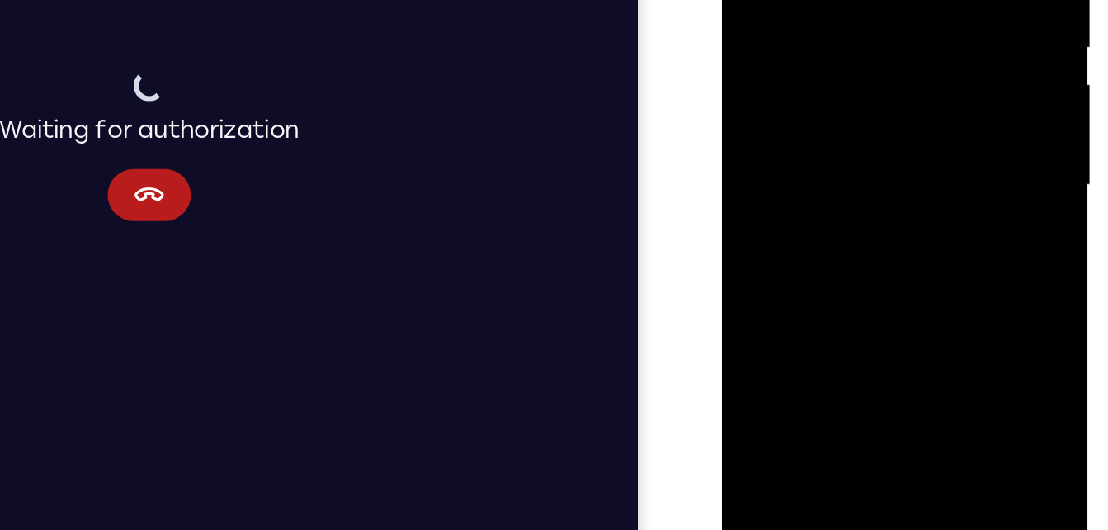
drag, startPoint x: 750, startPoint y: 76, endPoint x: 741, endPoint y: 76, distance: 9.1
click at [741, 76] on div at bounding box center [838, 46] width 208 height 462
click at [753, 238] on div at bounding box center [838, 46] width 208 height 462
click at [917, 82] on div at bounding box center [838, 46] width 208 height 462
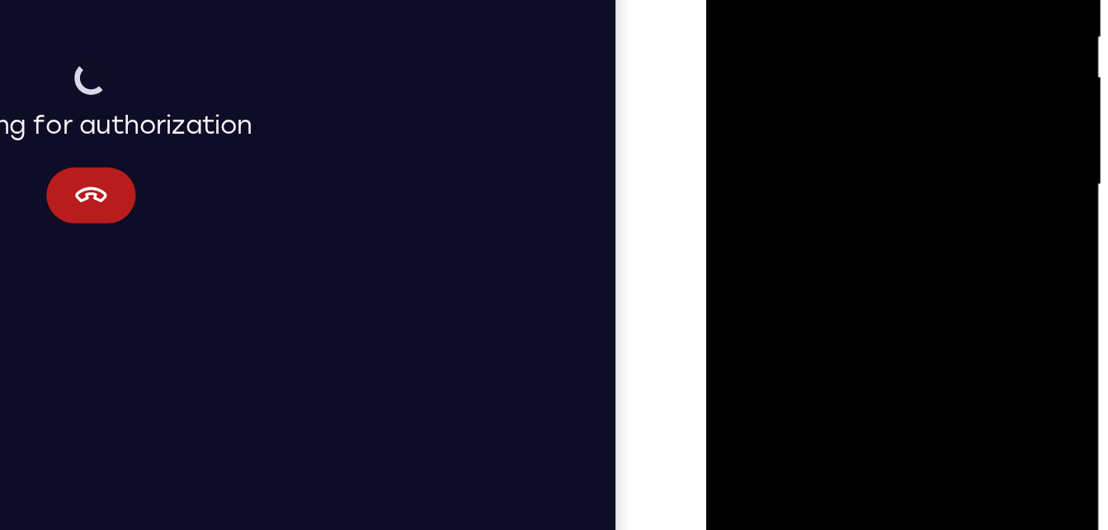
click at [791, 28] on div at bounding box center [822, 17] width 208 height 462
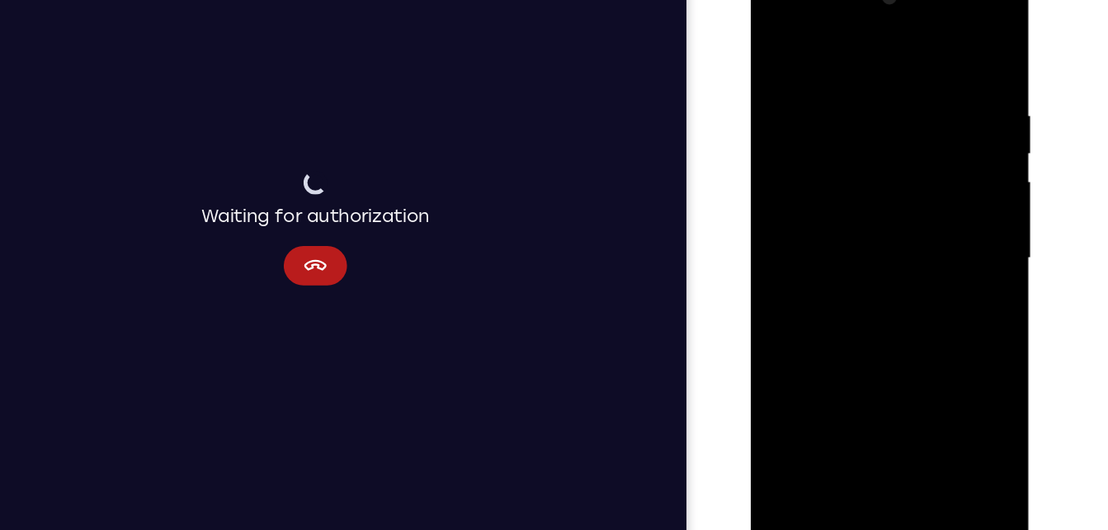
scroll to position [213, 0]
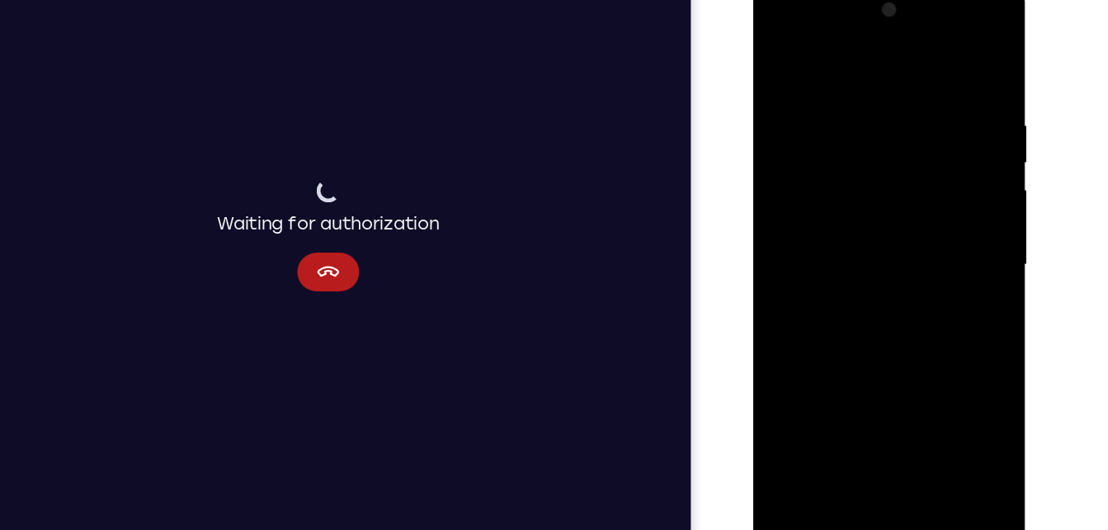
click at [964, 64] on div at bounding box center [870, 224] width 208 height 462
click at [968, 16] on div at bounding box center [870, 224] width 208 height 462
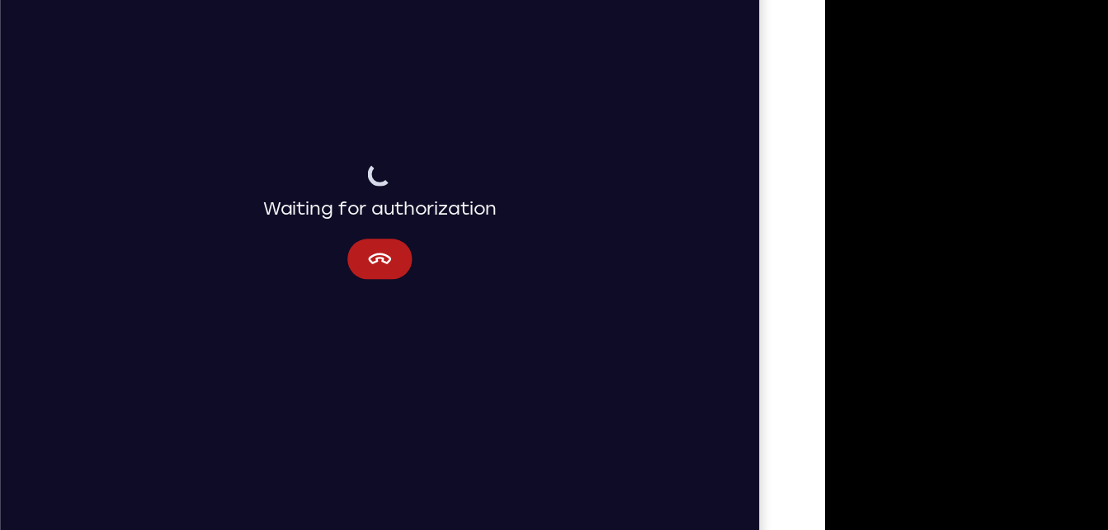
scroll to position [212, 0]
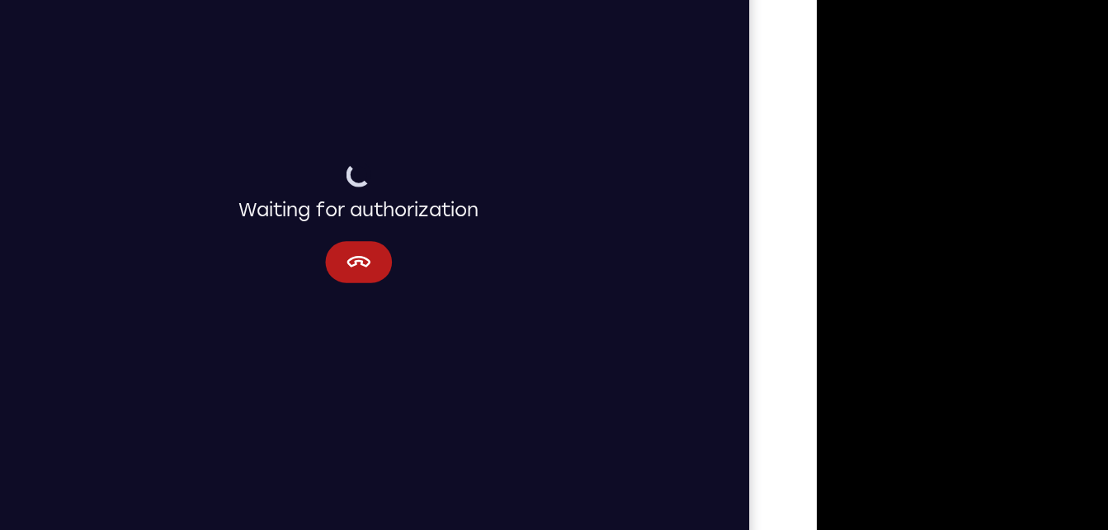
click at [840, 29] on div at bounding box center [933, 191] width 208 height 462
click at [891, 387] on div at bounding box center [933, 191] width 208 height 462
click at [956, 22] on div at bounding box center [933, 191] width 208 height 462
click at [1015, 21] on div at bounding box center [933, 191] width 208 height 462
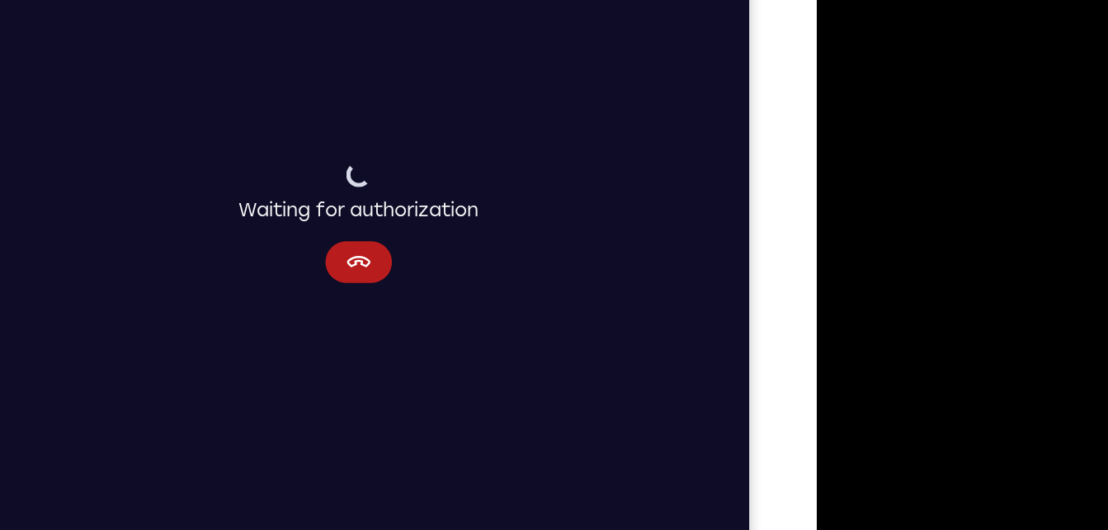
click at [871, 160] on div at bounding box center [933, 191] width 208 height 462
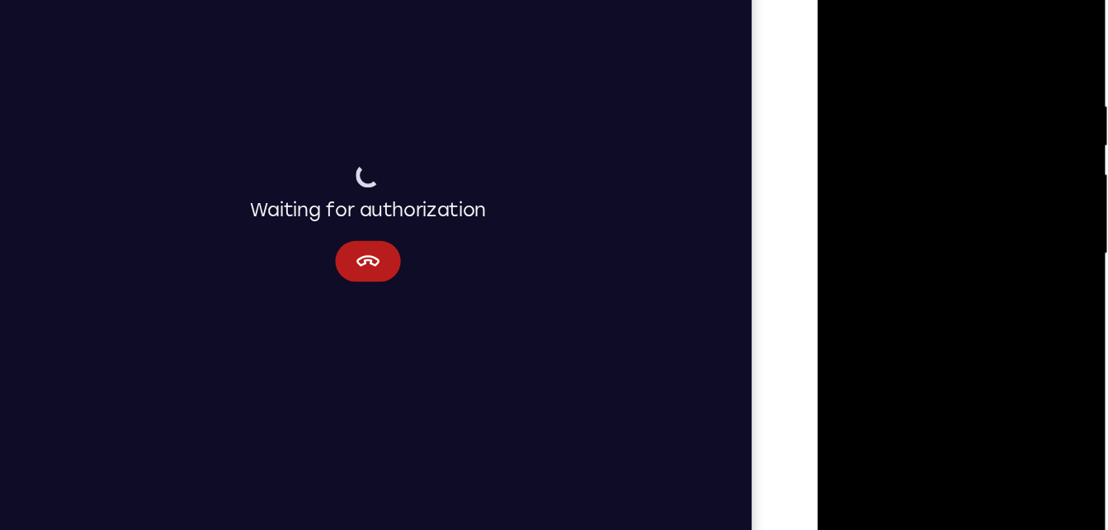
scroll to position [211, 0]
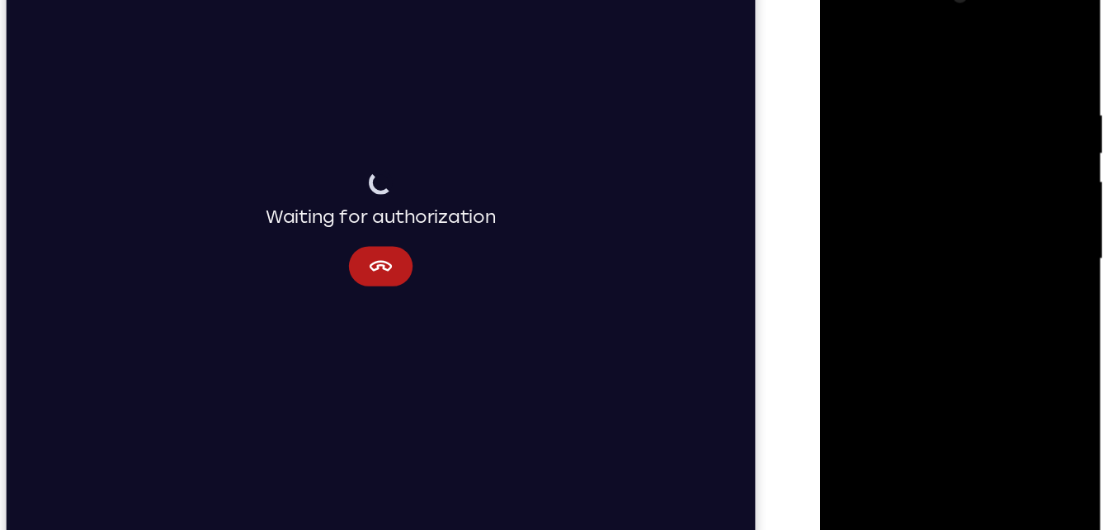
drag, startPoint x: 955, startPoint y: 305, endPoint x: 906, endPoint y: 106, distance: 204.8
click at [906, 106] on div at bounding box center [937, 209] width 208 height 462
click at [977, 301] on div at bounding box center [937, 209] width 208 height 462
drag, startPoint x: 977, startPoint y: 301, endPoint x: 963, endPoint y: 364, distance: 64.3
click at [963, 364] on div at bounding box center [937, 209] width 208 height 462
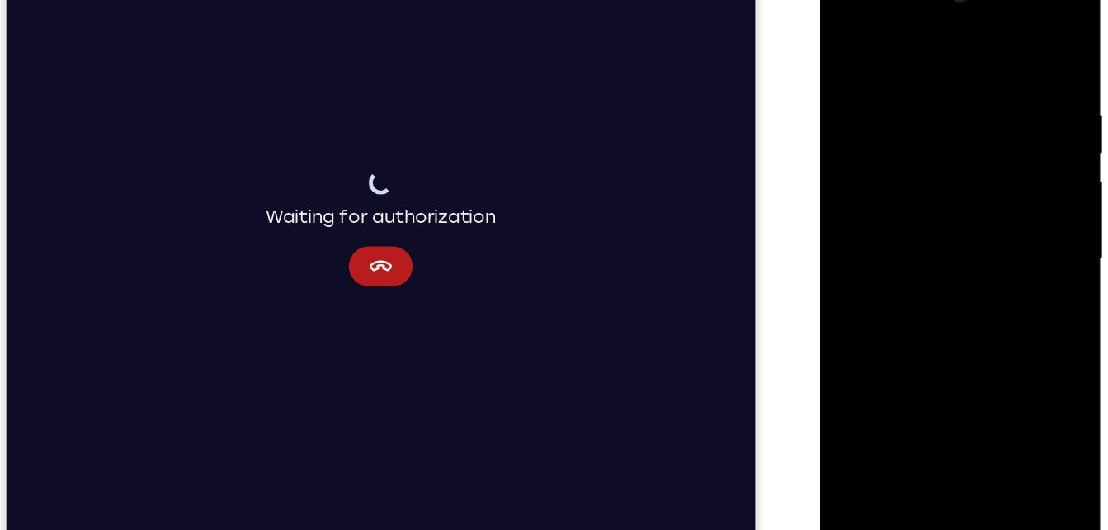
click at [971, 402] on div at bounding box center [937, 209] width 208 height 462
click at [853, 45] on div at bounding box center [937, 209] width 208 height 462
click at [890, 399] on div at bounding box center [937, 209] width 208 height 462
click at [881, 41] on div at bounding box center [937, 209] width 208 height 462
click at [917, 131] on div at bounding box center [937, 209] width 208 height 462
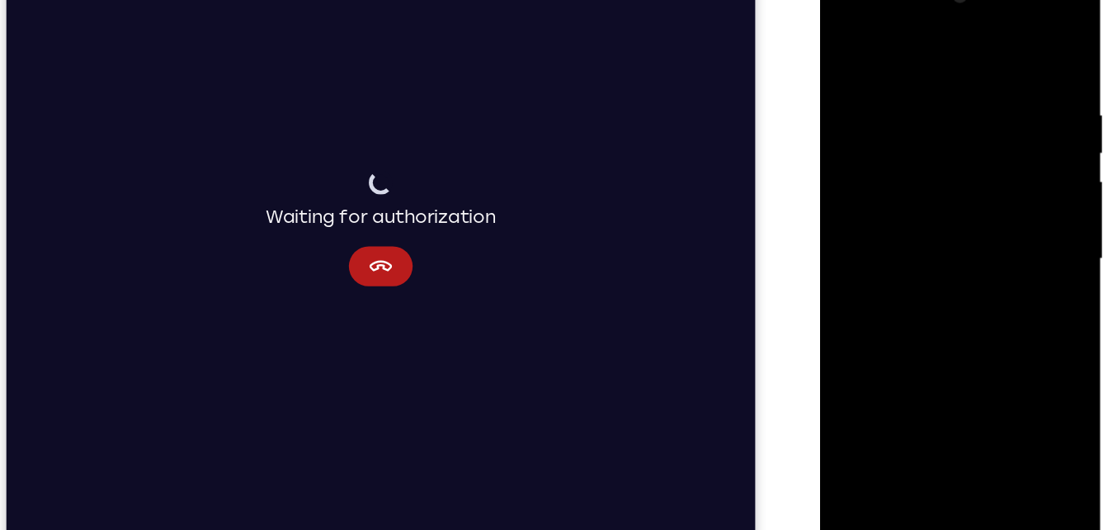
drag, startPoint x: 917, startPoint y: 131, endPoint x: 937, endPoint y: 271, distance: 140.9
click at [937, 271] on div at bounding box center [937, 209] width 208 height 462
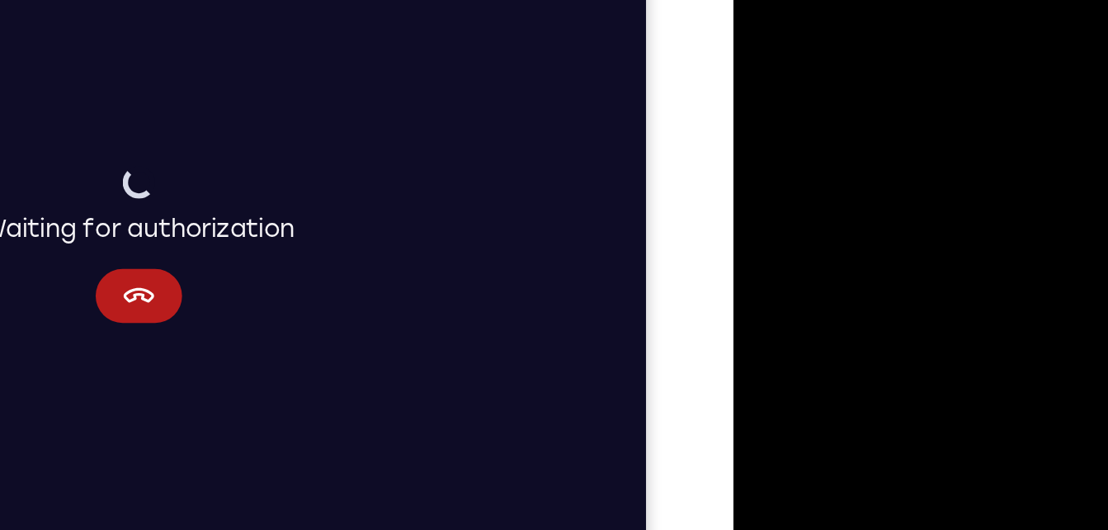
click at [863, 103] on div at bounding box center [850, 132] width 208 height 462
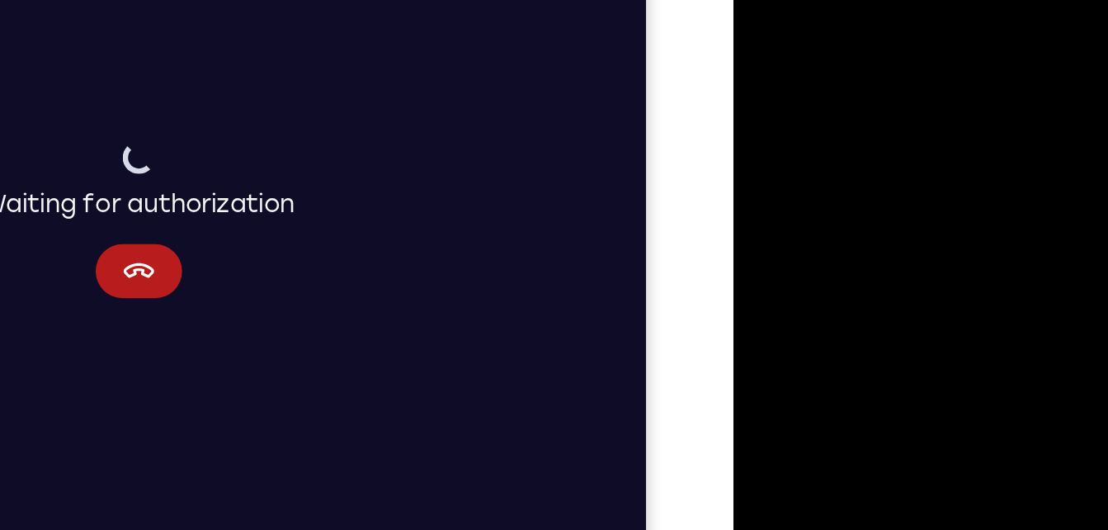
click at [914, 100] on div at bounding box center [850, 107] width 208 height 462
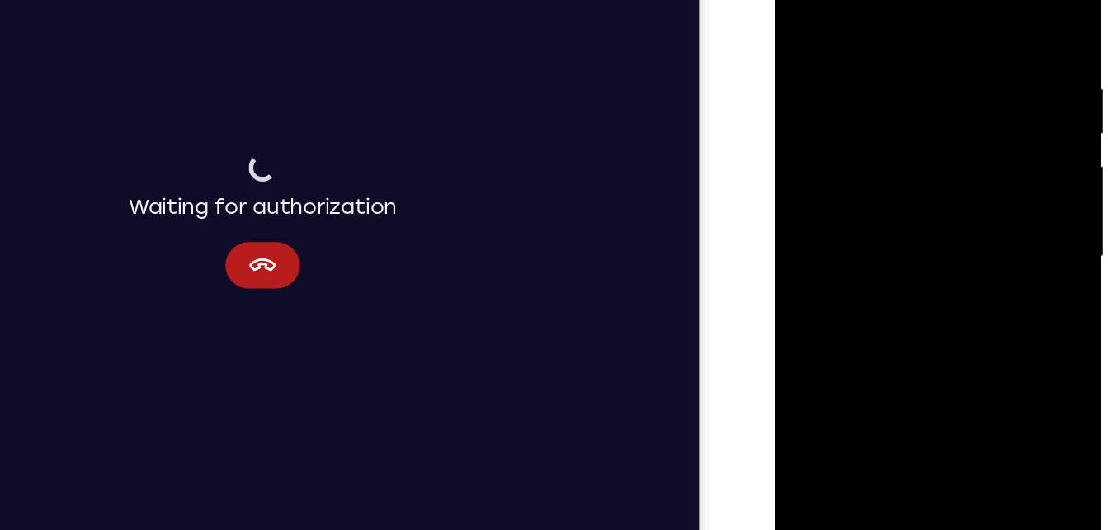
click at [800, 164] on div at bounding box center [891, 158] width 208 height 462
click at [975, 179] on div at bounding box center [891, 158] width 208 height 462
click at [947, 199] on div at bounding box center [891, 158] width 208 height 462
click at [965, 44] on div at bounding box center [891, 158] width 208 height 462
click at [974, 0] on div at bounding box center [891, 158] width 208 height 462
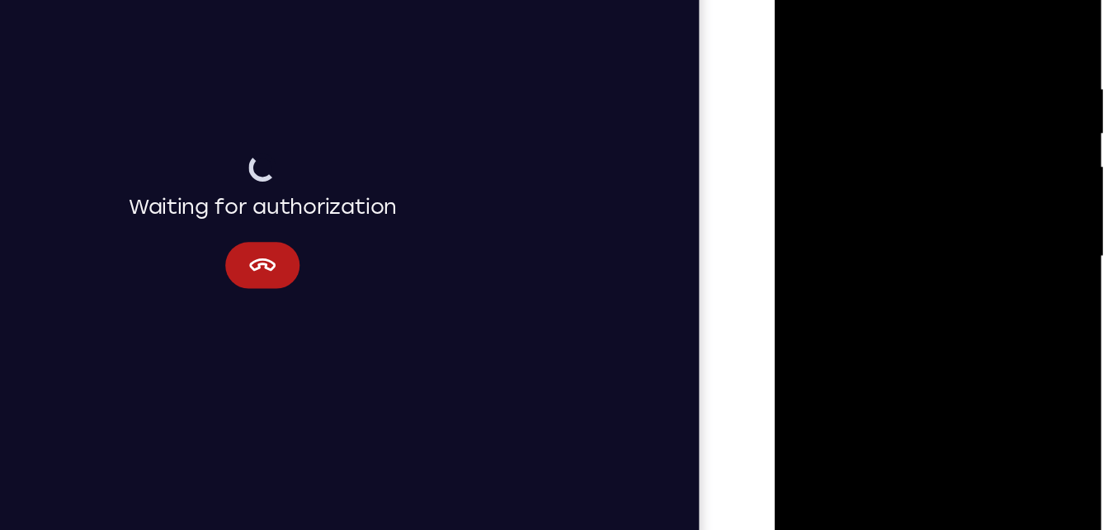
drag, startPoint x: 952, startPoint y: 191, endPoint x: 938, endPoint y: 87, distance: 104.8
click at [938, 87] on div at bounding box center [891, 158] width 208 height 462
drag, startPoint x: 959, startPoint y: 154, endPoint x: 925, endPoint y: 267, distance: 117.2
click at [925, 267] on div at bounding box center [891, 158] width 208 height 462
click at [954, 145] on div at bounding box center [891, 158] width 208 height 462
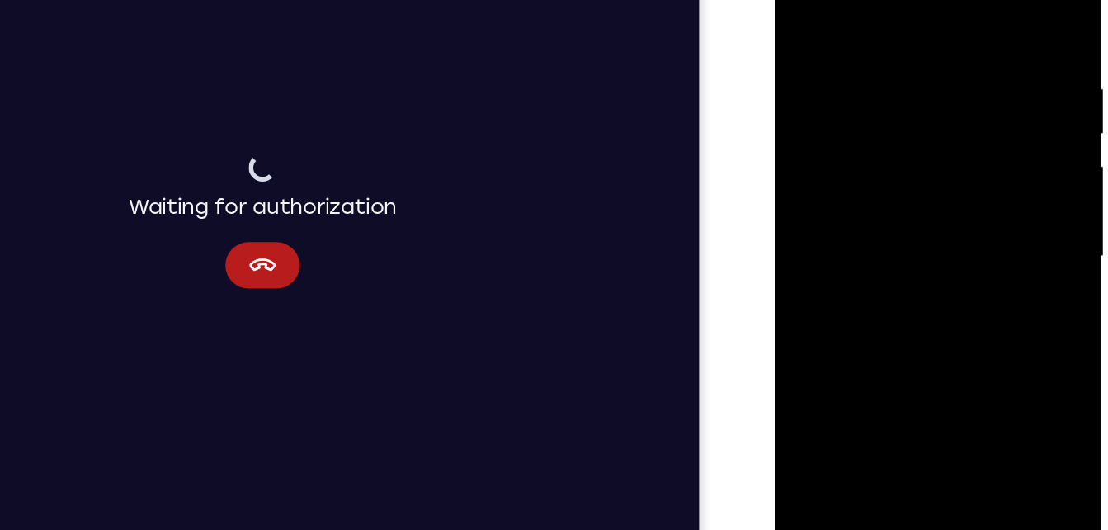
click at [894, 18] on div at bounding box center [891, 158] width 208 height 462
click at [805, 64] on div at bounding box center [891, 158] width 208 height 462
